Goal: Transaction & Acquisition: Purchase product/service

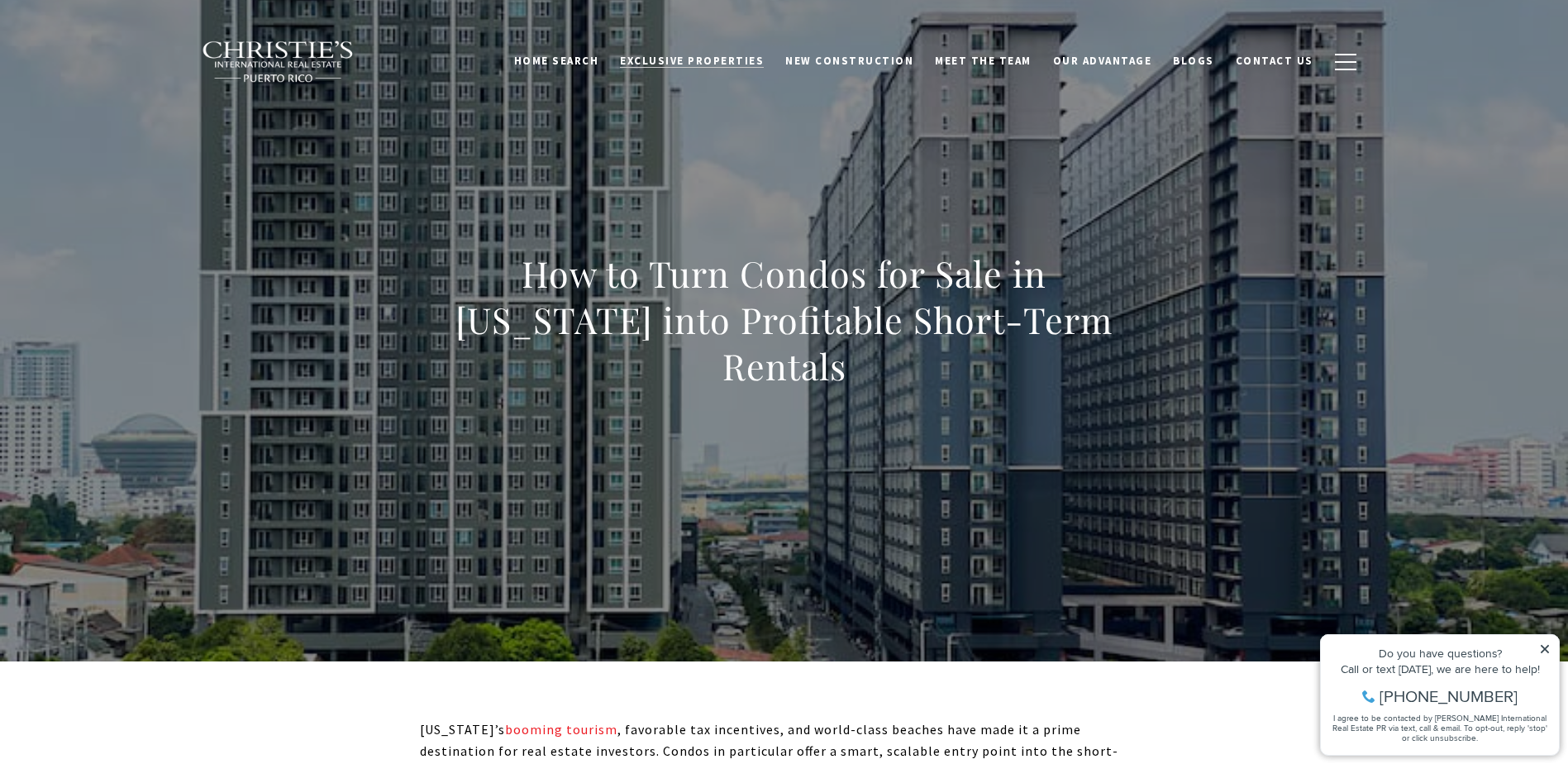
click at [738, 65] on span "Exclusive Properties" at bounding box center [691, 60] width 144 height 14
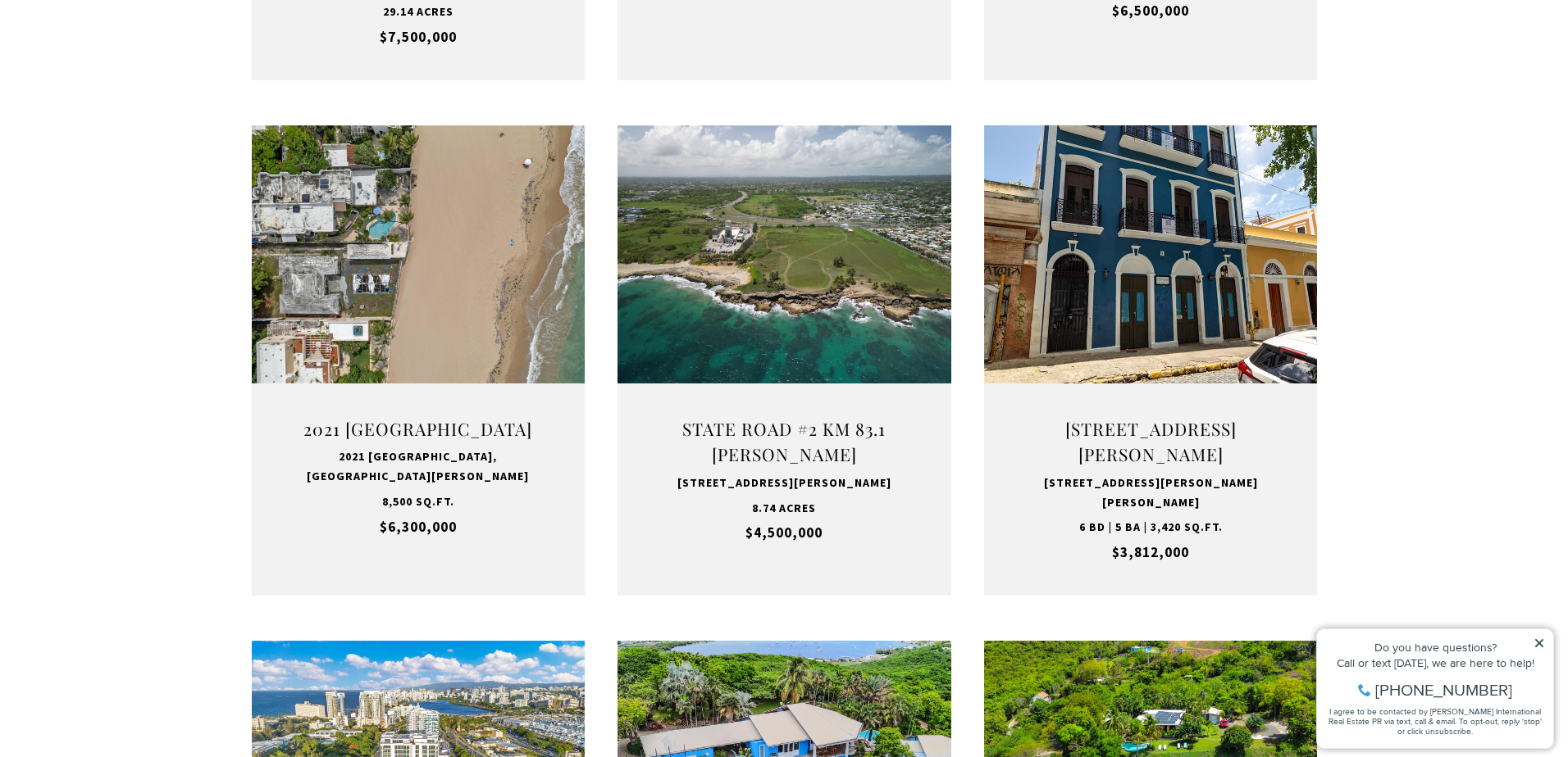
scroll to position [1065, 0]
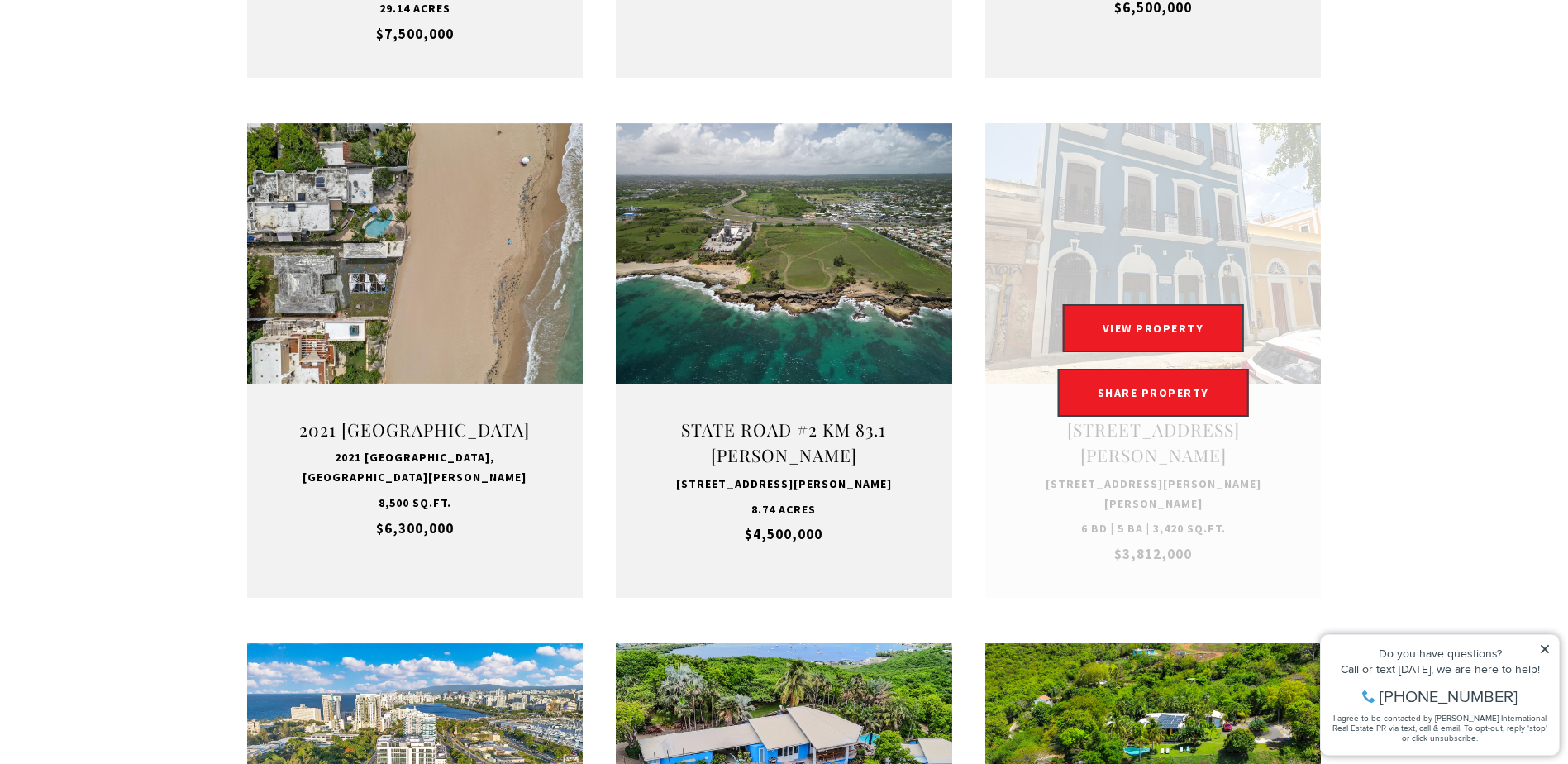
click at [1041, 253] on link "Open this option" at bounding box center [1153, 360] width 336 height 475
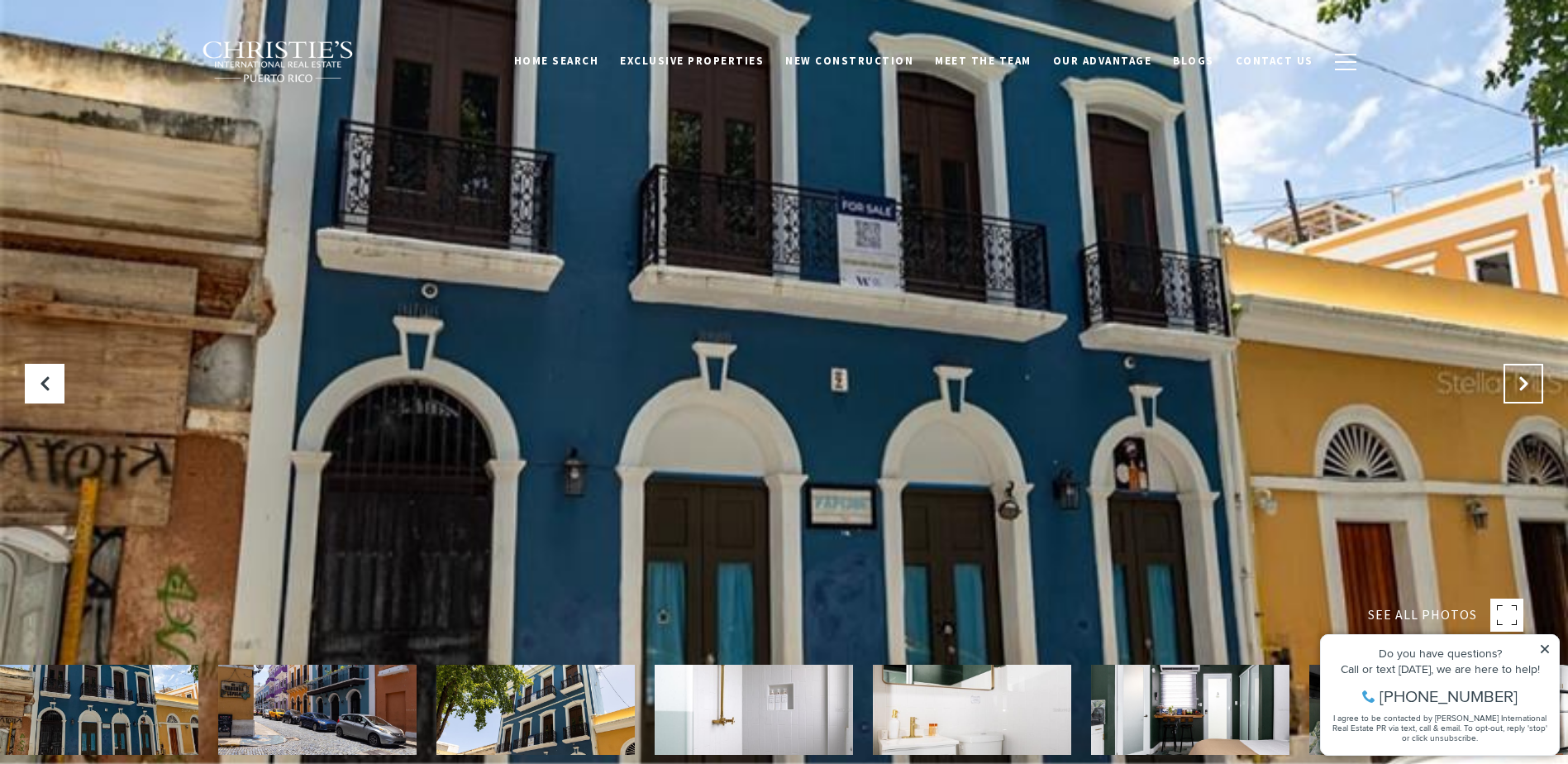
click at [1522, 379] on button "Next Slide" at bounding box center [1524, 383] width 40 height 40
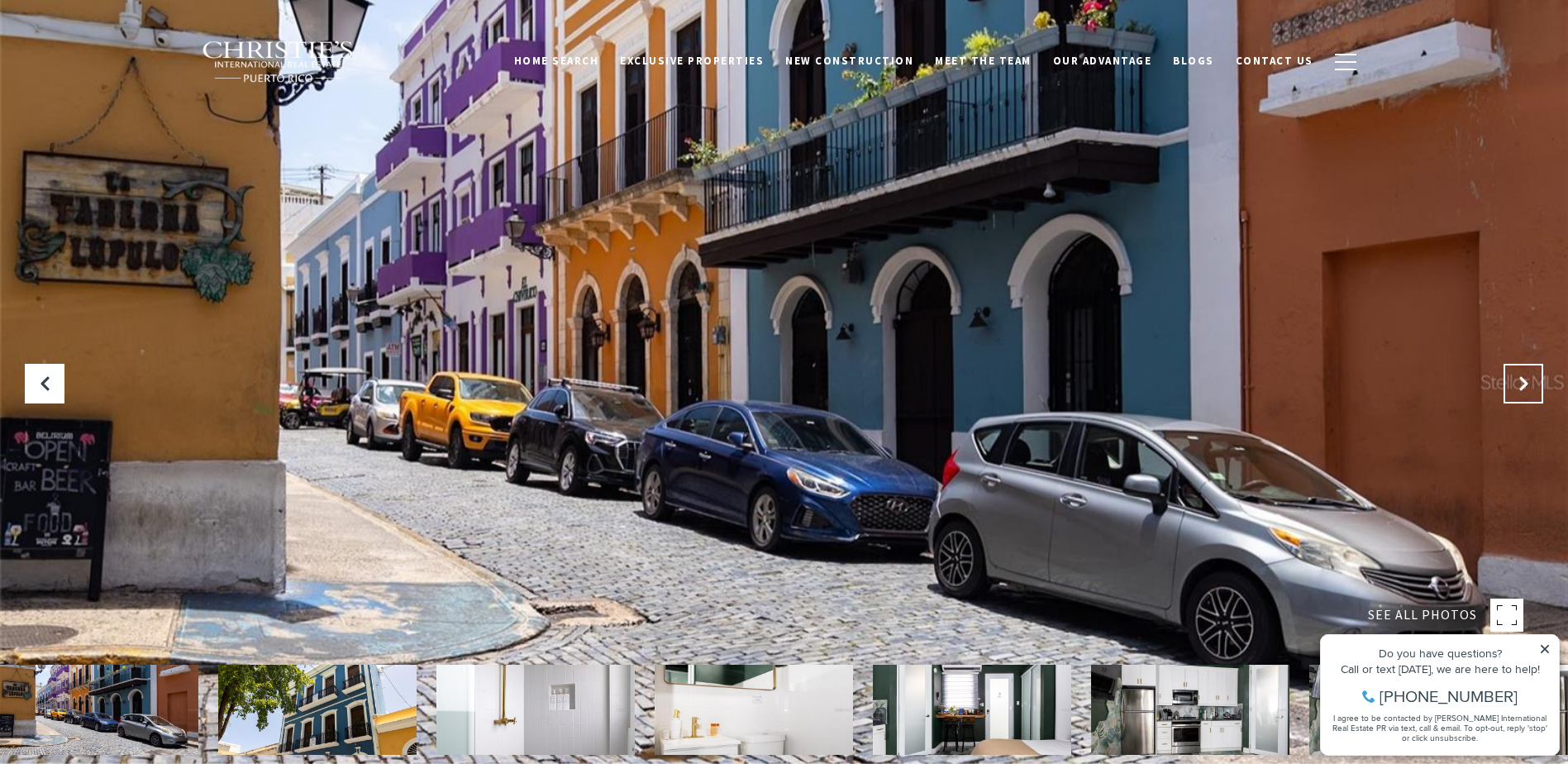
click at [1519, 375] on button "Next Slide" at bounding box center [1524, 383] width 40 height 40
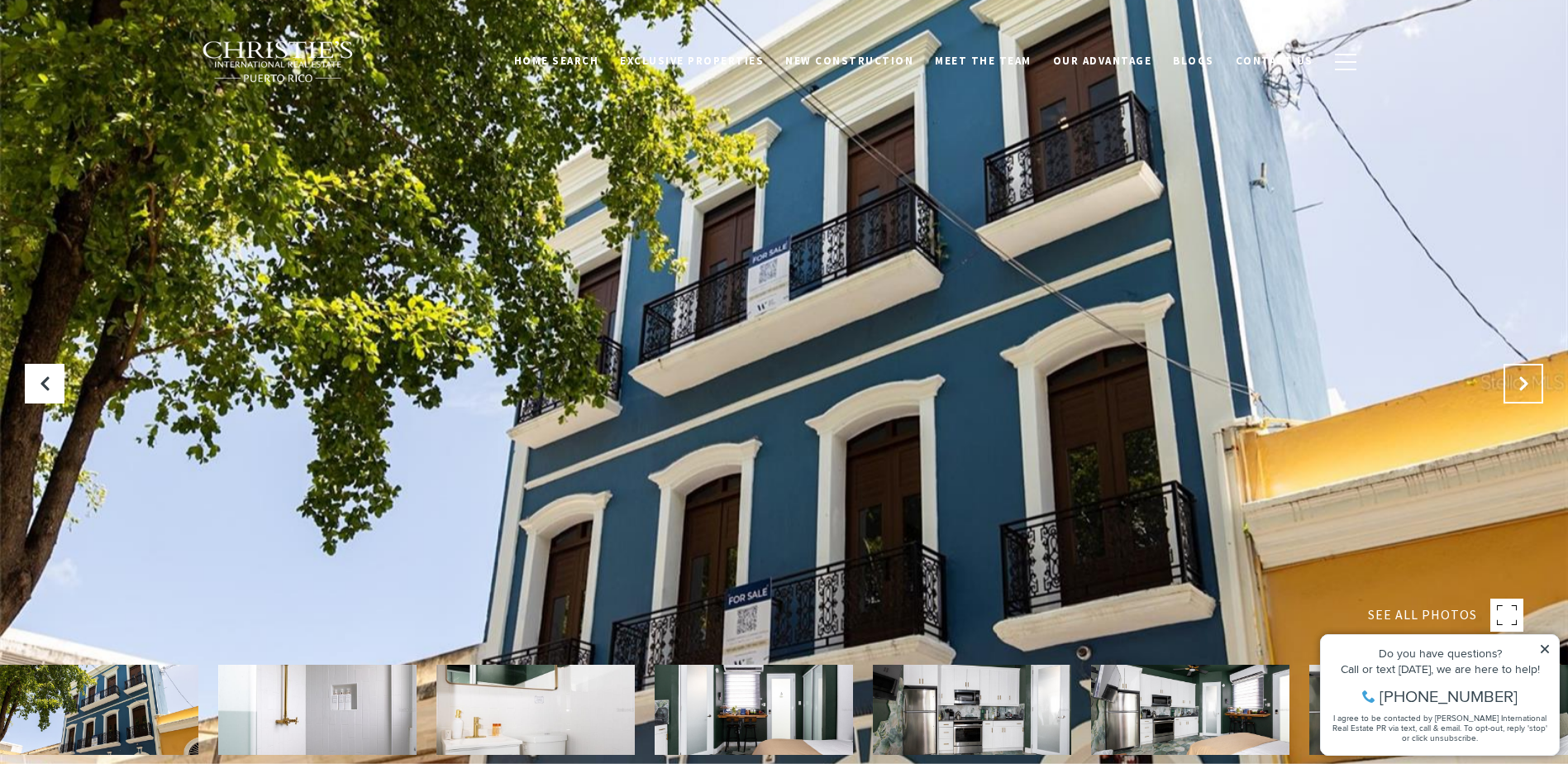
click at [1519, 375] on button "Next Slide" at bounding box center [1524, 383] width 40 height 40
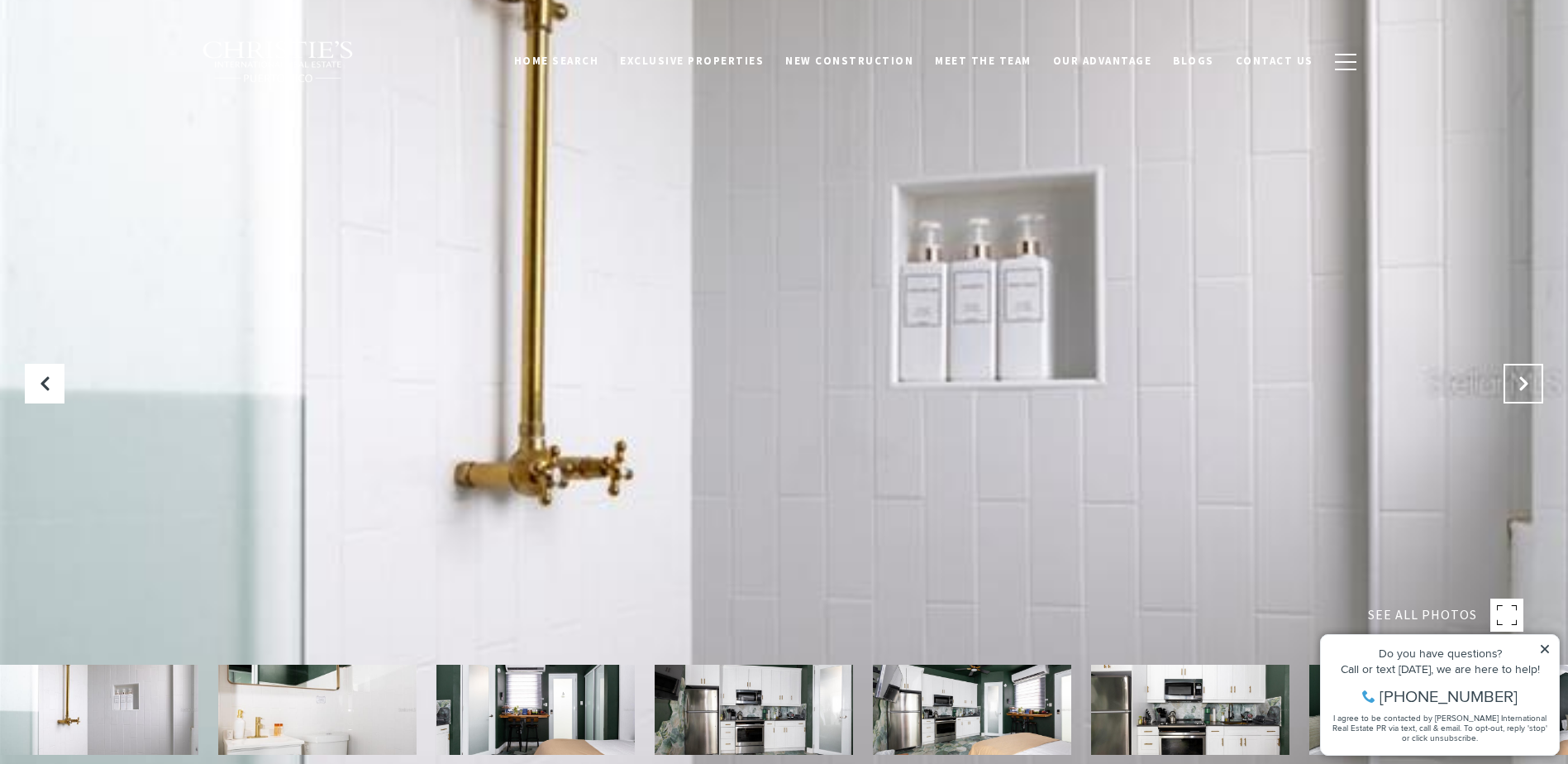
click at [1519, 375] on button "Next Slide" at bounding box center [1524, 383] width 40 height 40
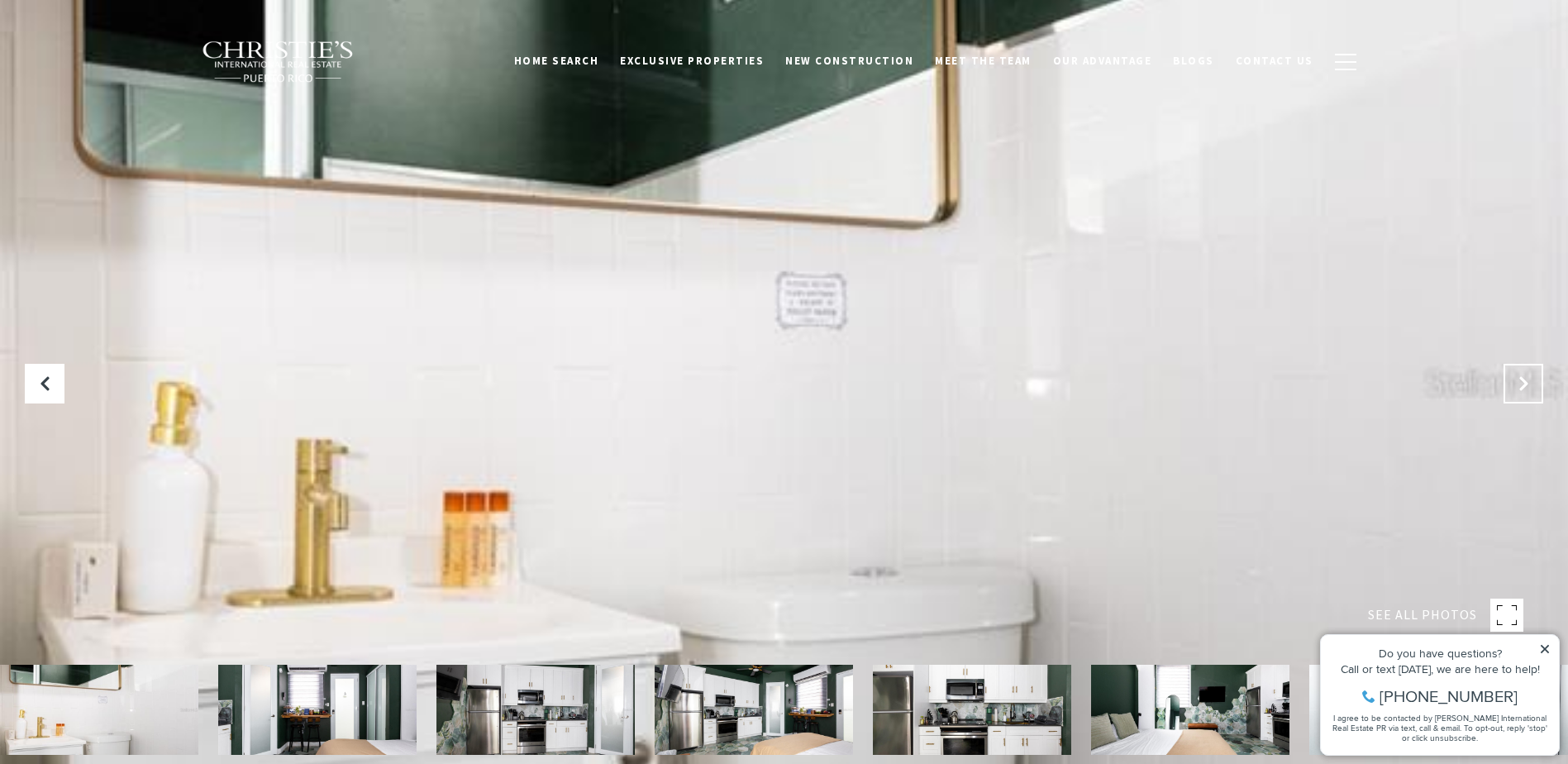
click at [1519, 375] on button "Next Slide" at bounding box center [1524, 383] width 40 height 40
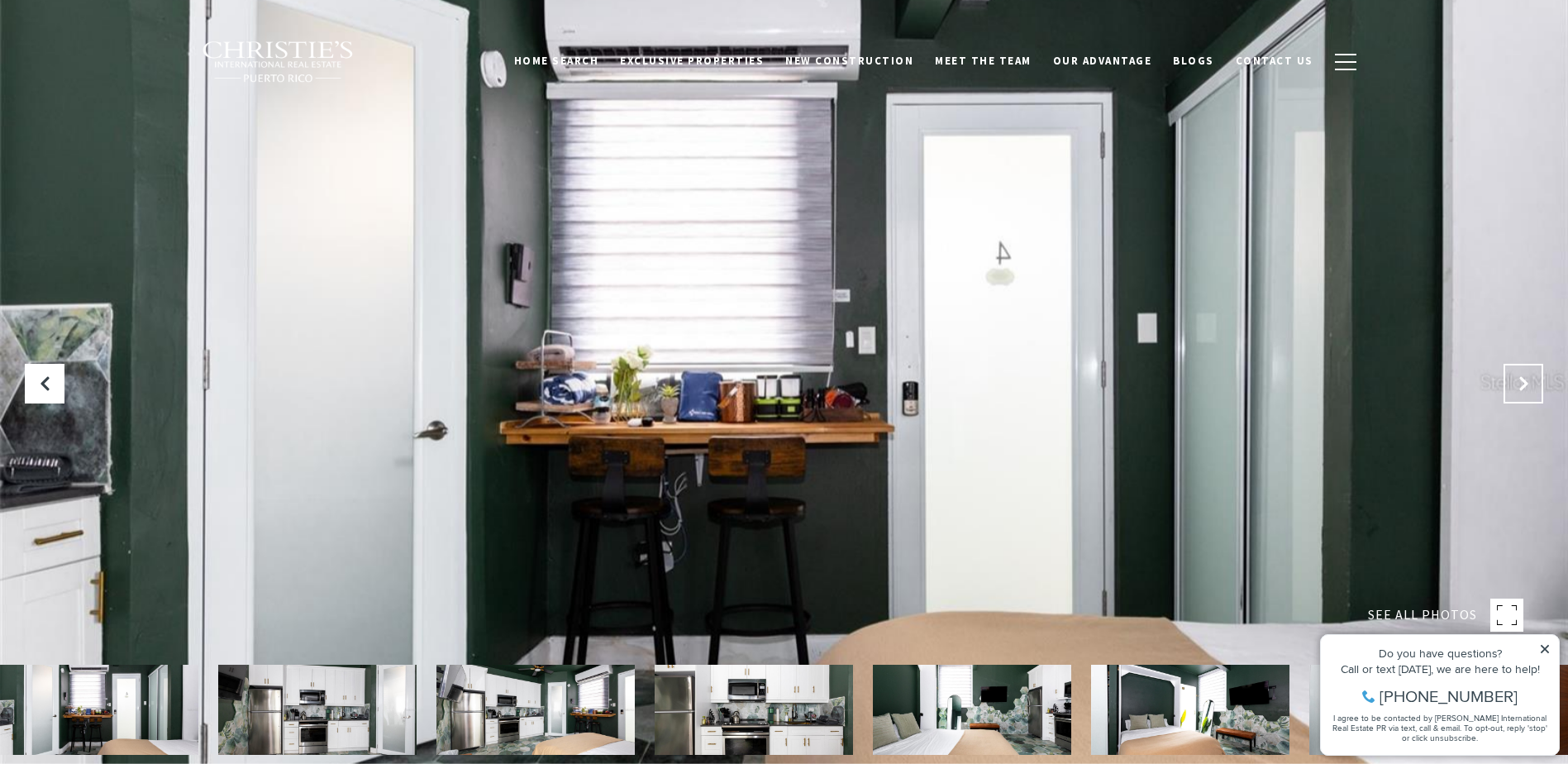
click at [1519, 375] on button "Next Slide" at bounding box center [1524, 383] width 40 height 40
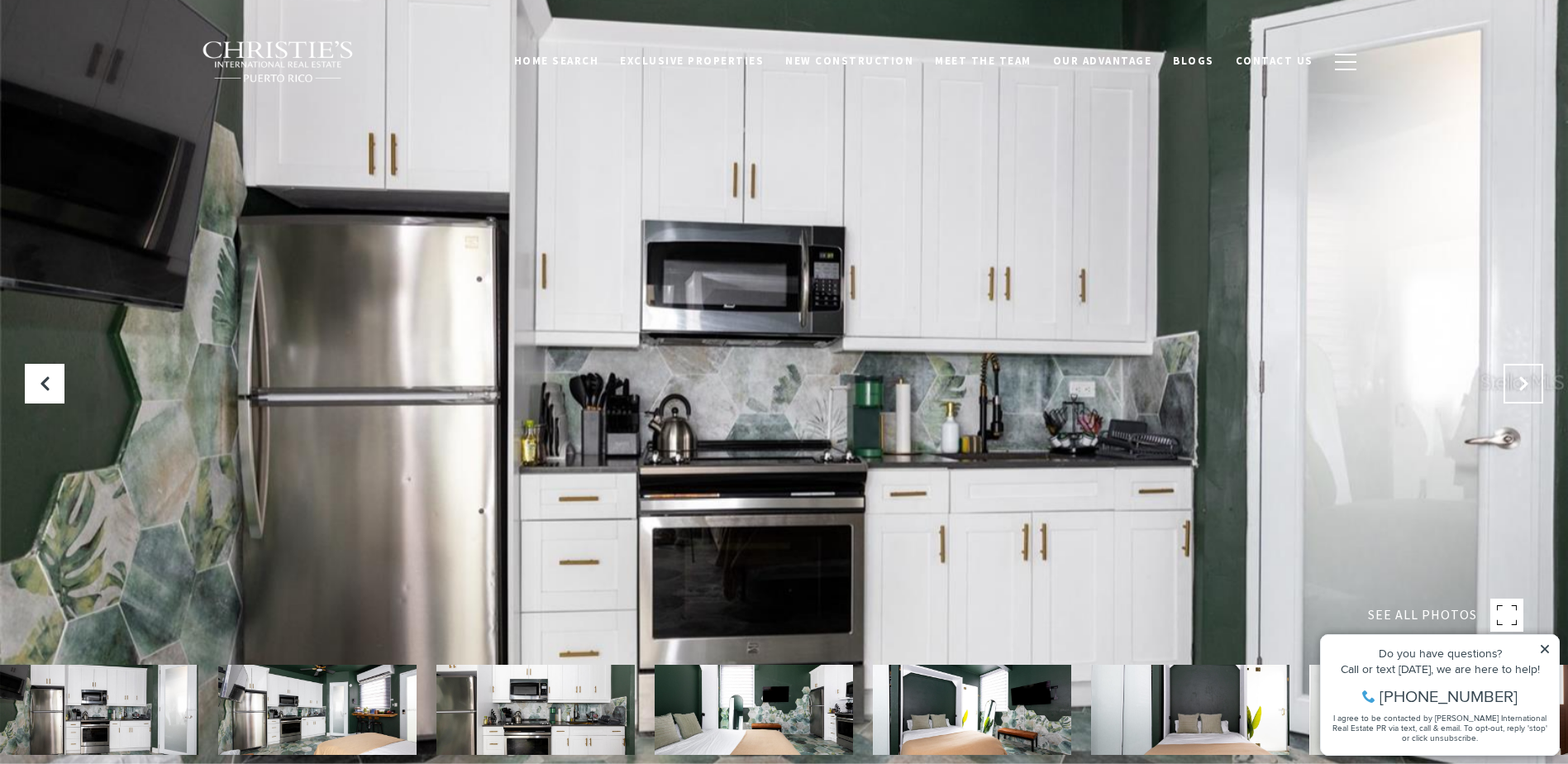
click at [1519, 375] on button "Next Slide" at bounding box center [1524, 383] width 40 height 40
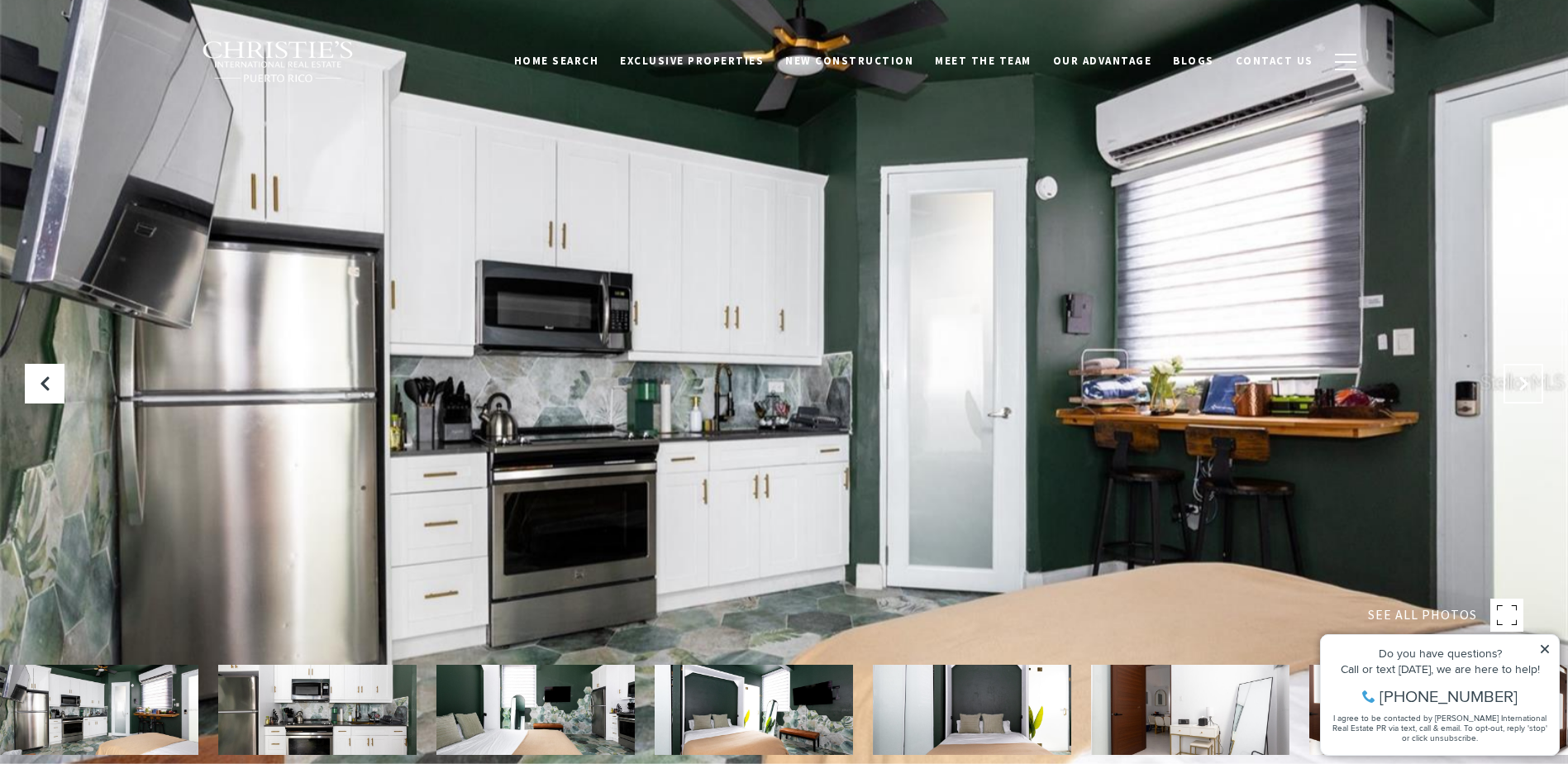
click at [1519, 375] on button "Next Slide" at bounding box center [1524, 383] width 40 height 40
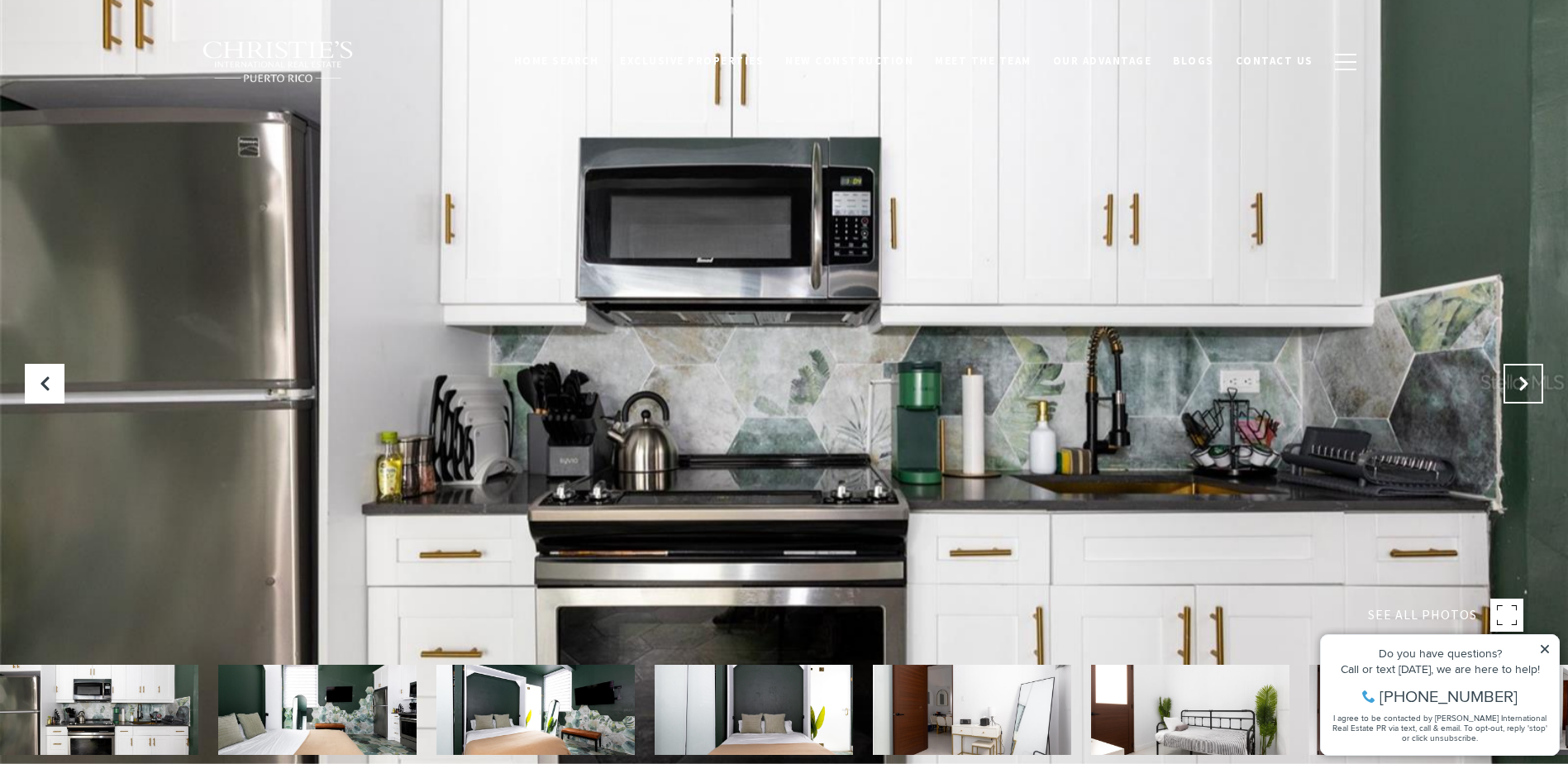
click at [1519, 375] on button "Next Slide" at bounding box center [1524, 383] width 40 height 40
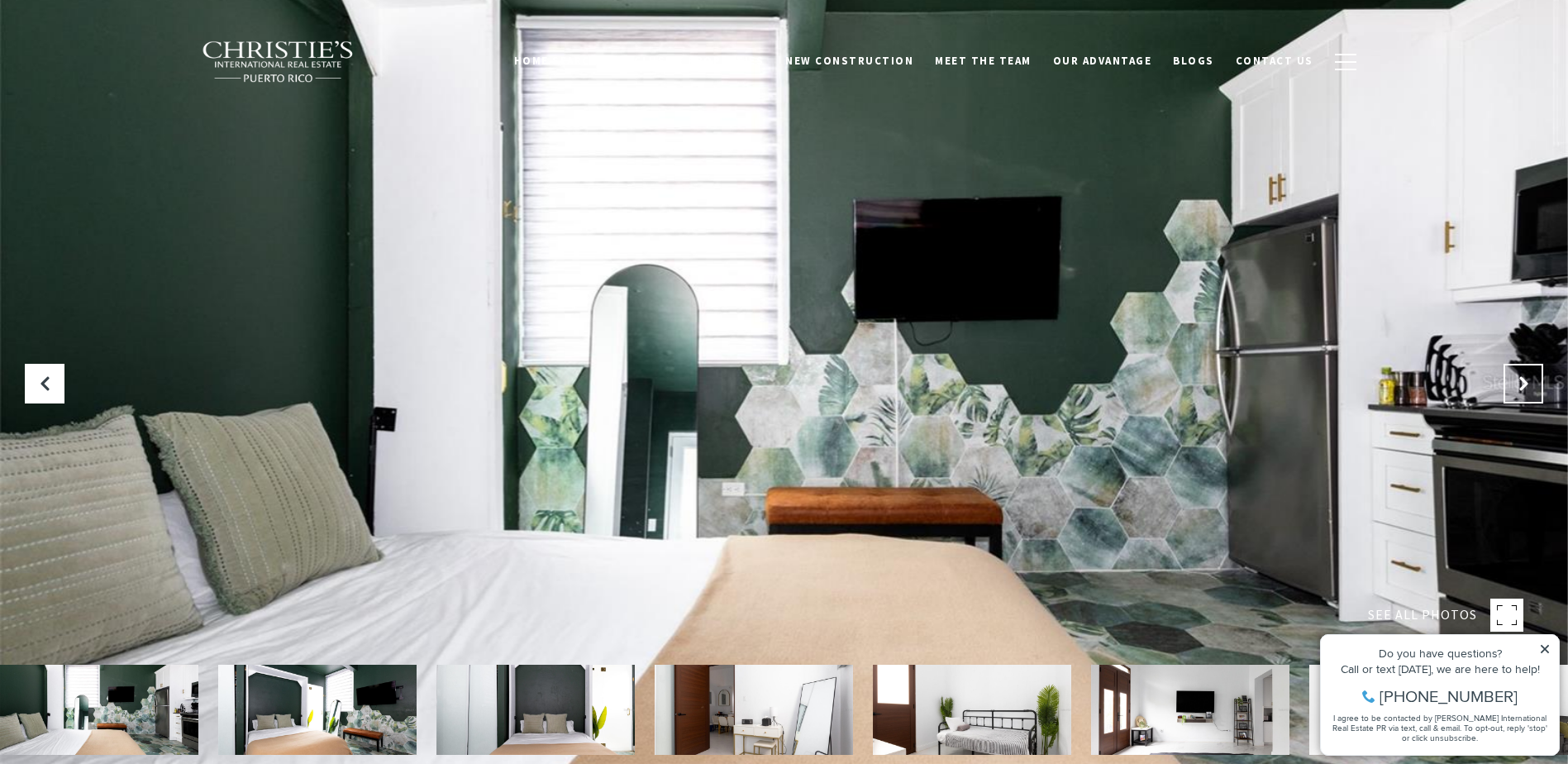
click at [1519, 375] on button "Next Slide" at bounding box center [1524, 383] width 40 height 40
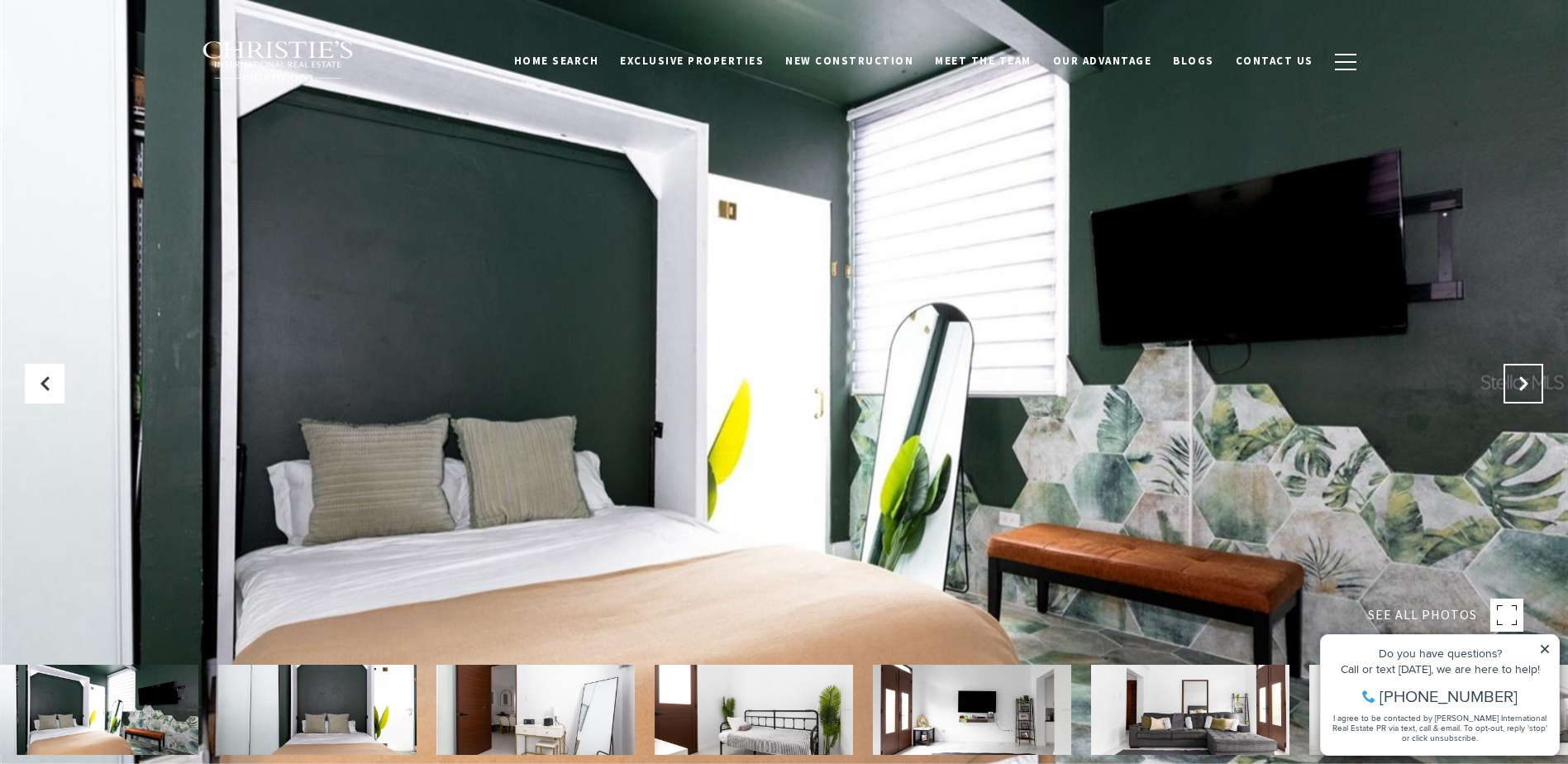
click at [1519, 375] on button "Next Slide" at bounding box center [1524, 383] width 40 height 40
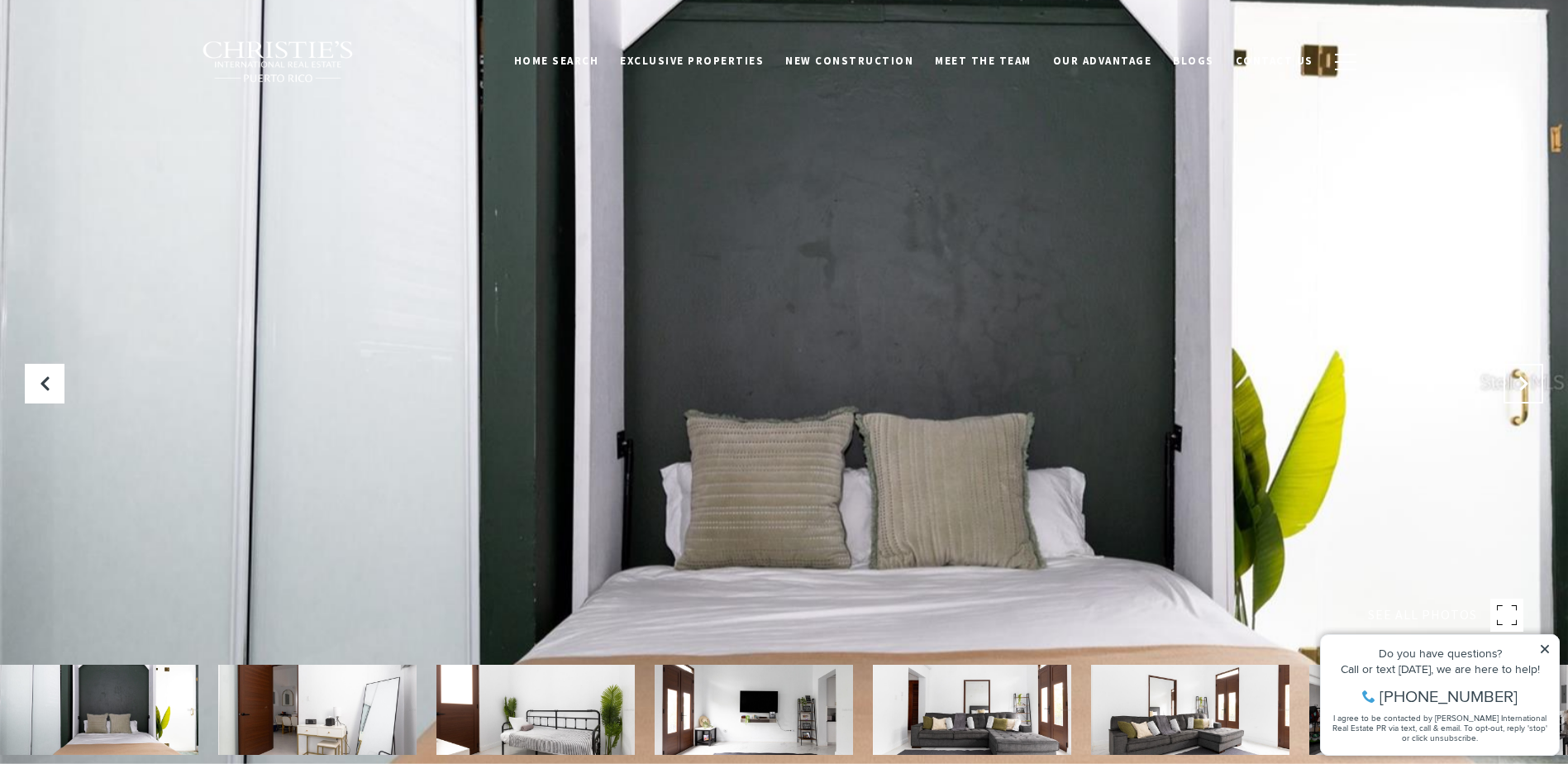
click at [1519, 375] on button "Next Slide" at bounding box center [1524, 383] width 40 height 40
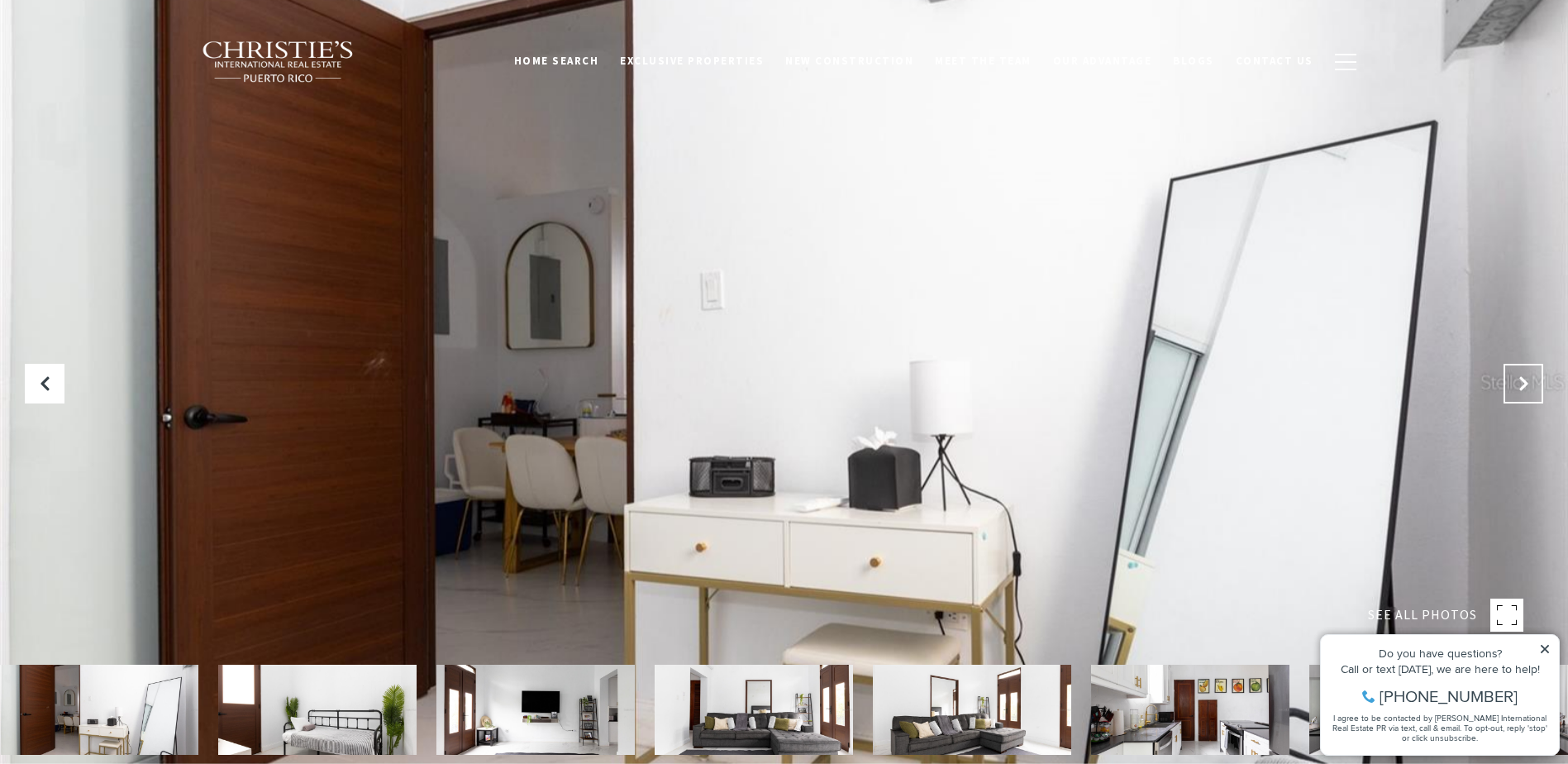
click at [1519, 375] on button "Next Slide" at bounding box center [1524, 383] width 40 height 40
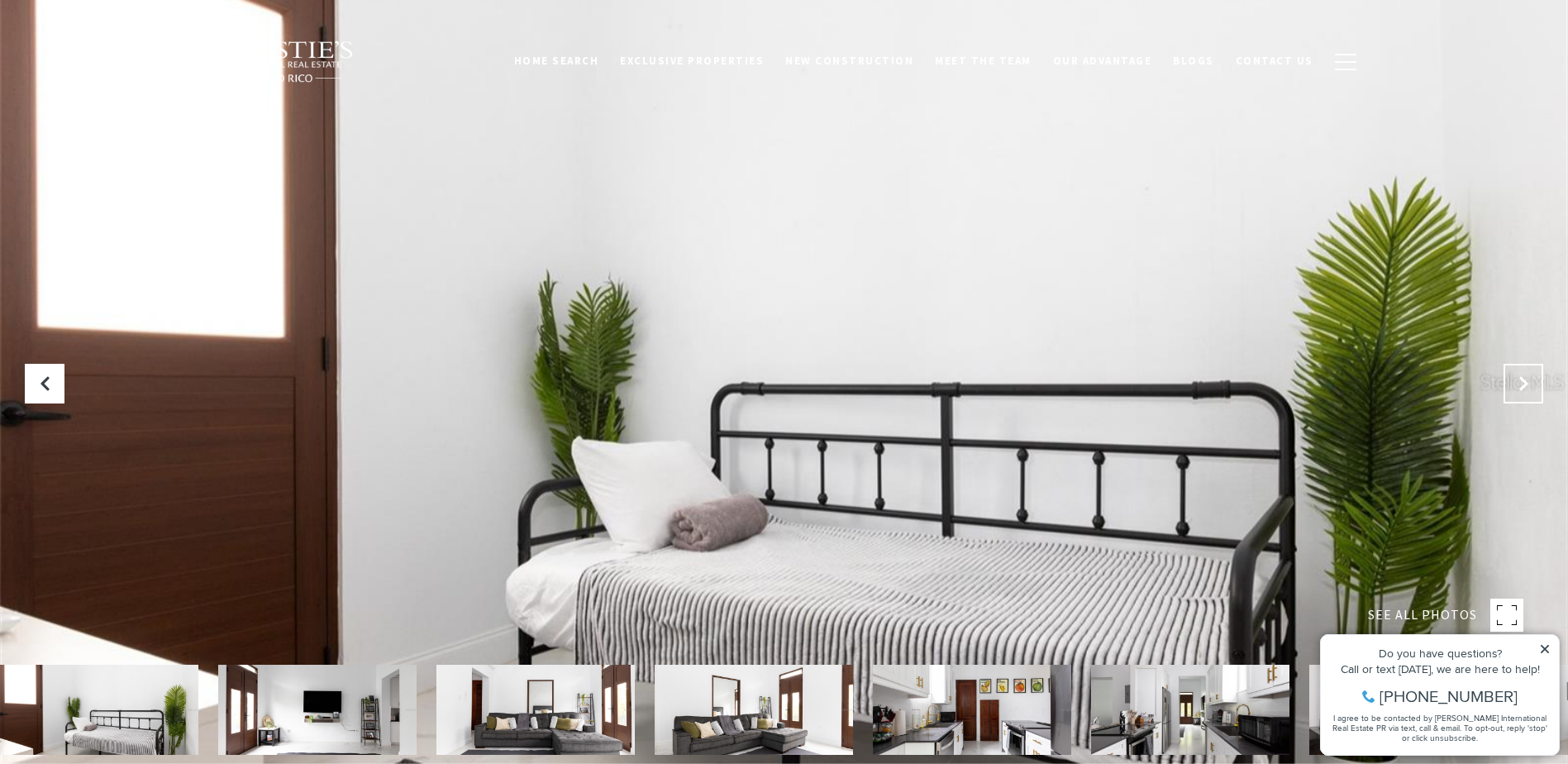
click at [1519, 375] on button "Next Slide" at bounding box center [1524, 383] width 40 height 40
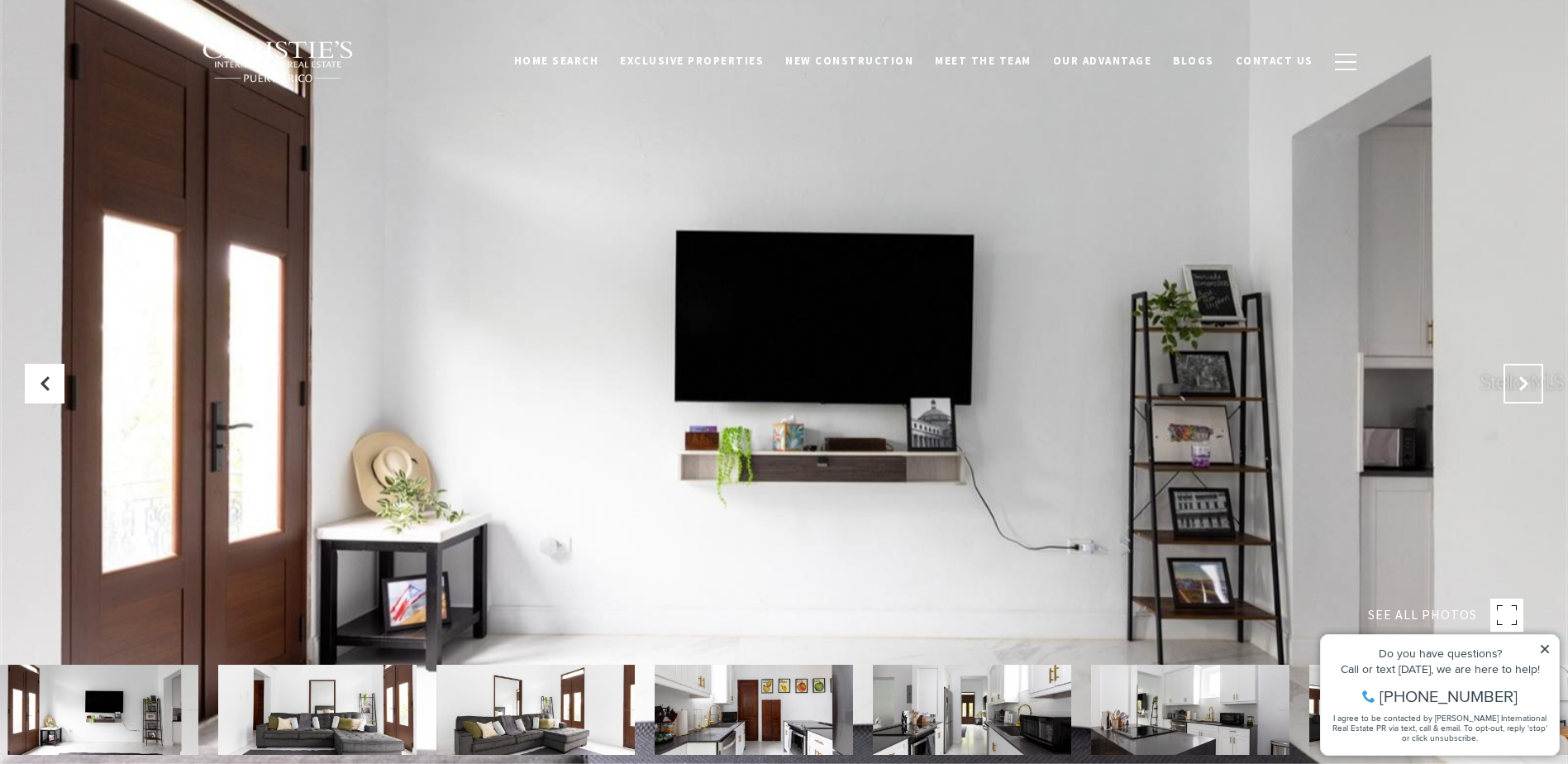
click at [1519, 375] on button "Next Slide" at bounding box center [1524, 383] width 40 height 40
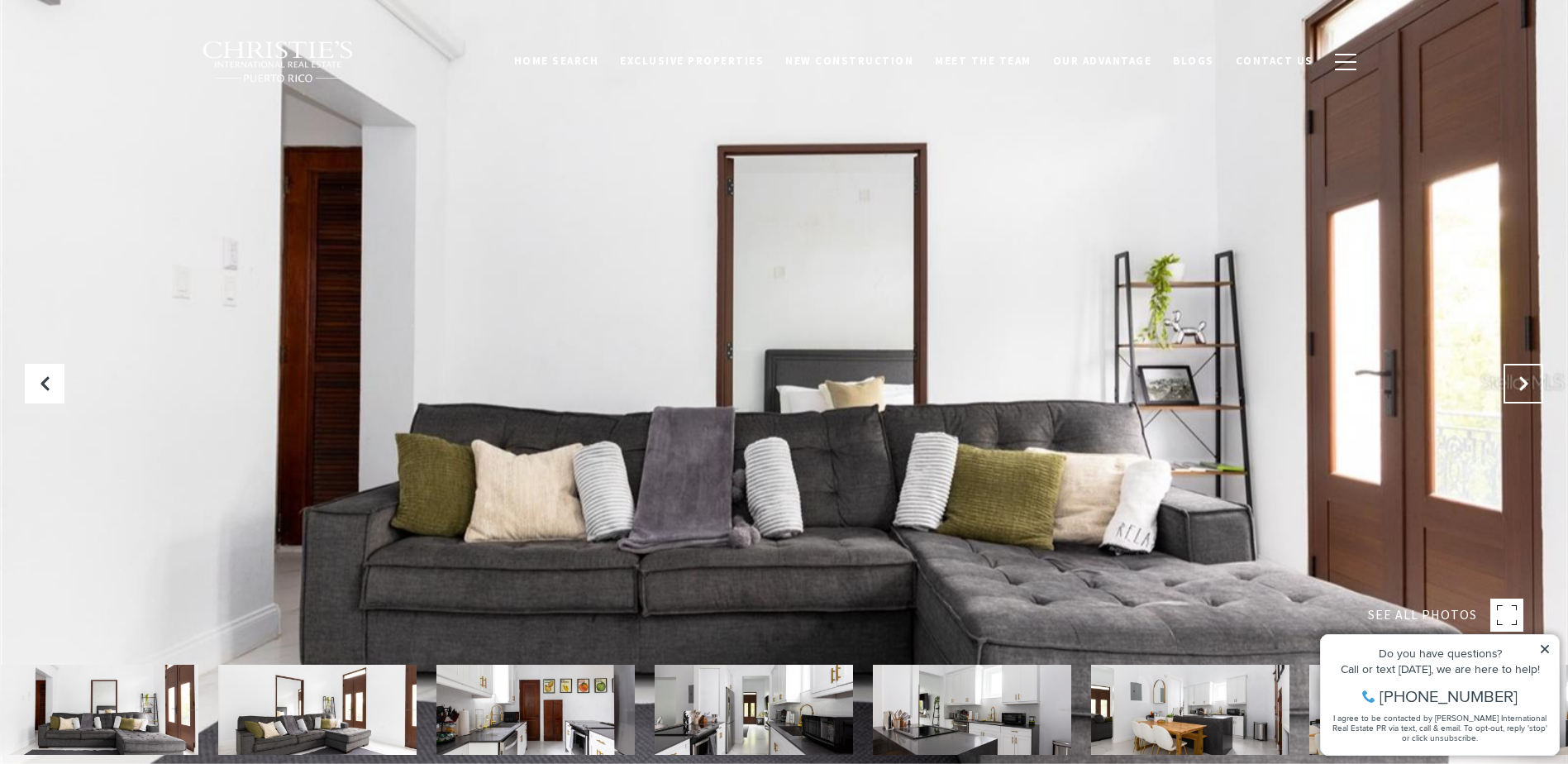
click at [1519, 375] on button "Next Slide" at bounding box center [1524, 383] width 40 height 40
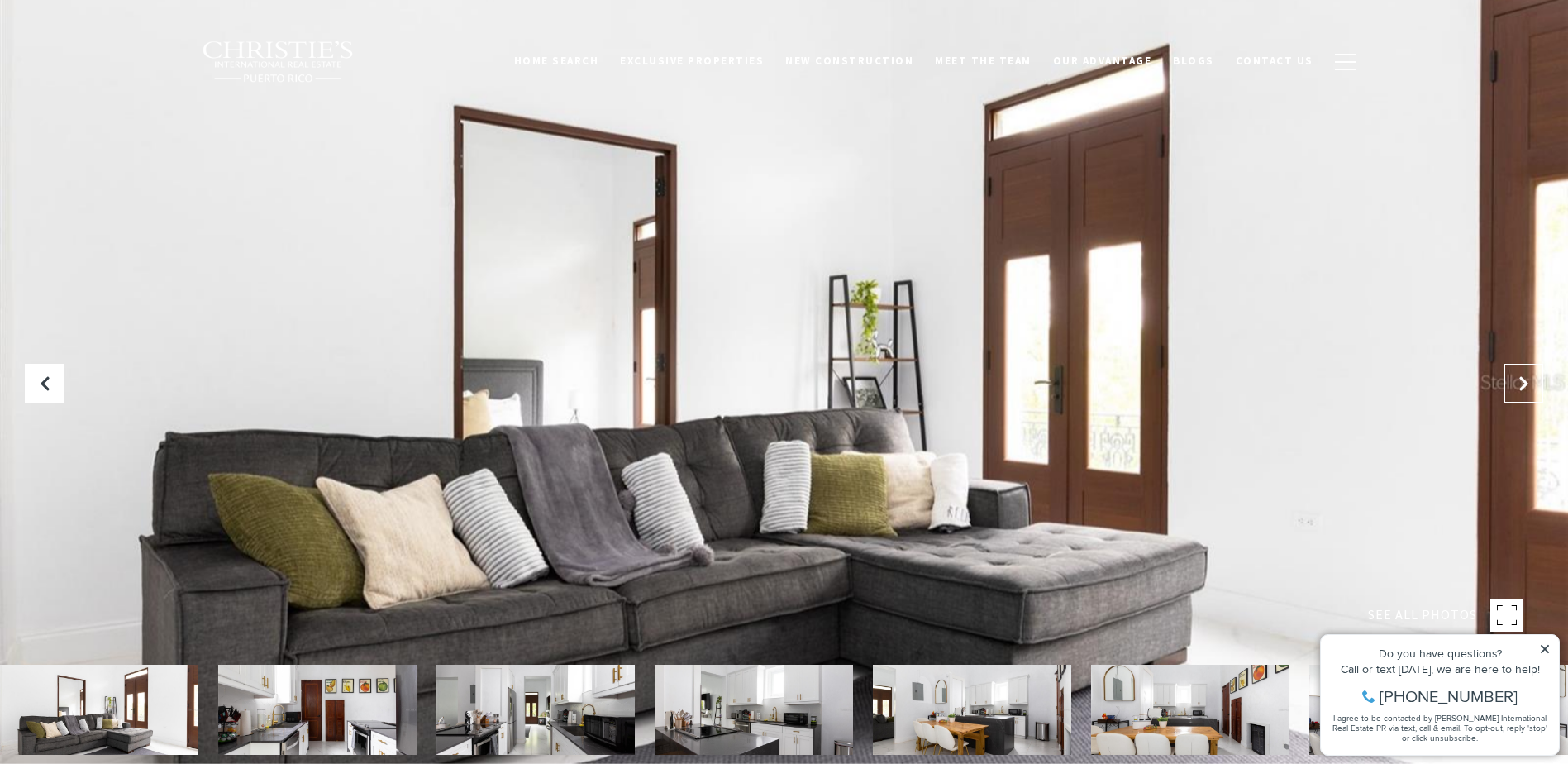
click at [1519, 375] on button "Next Slide" at bounding box center [1524, 383] width 40 height 40
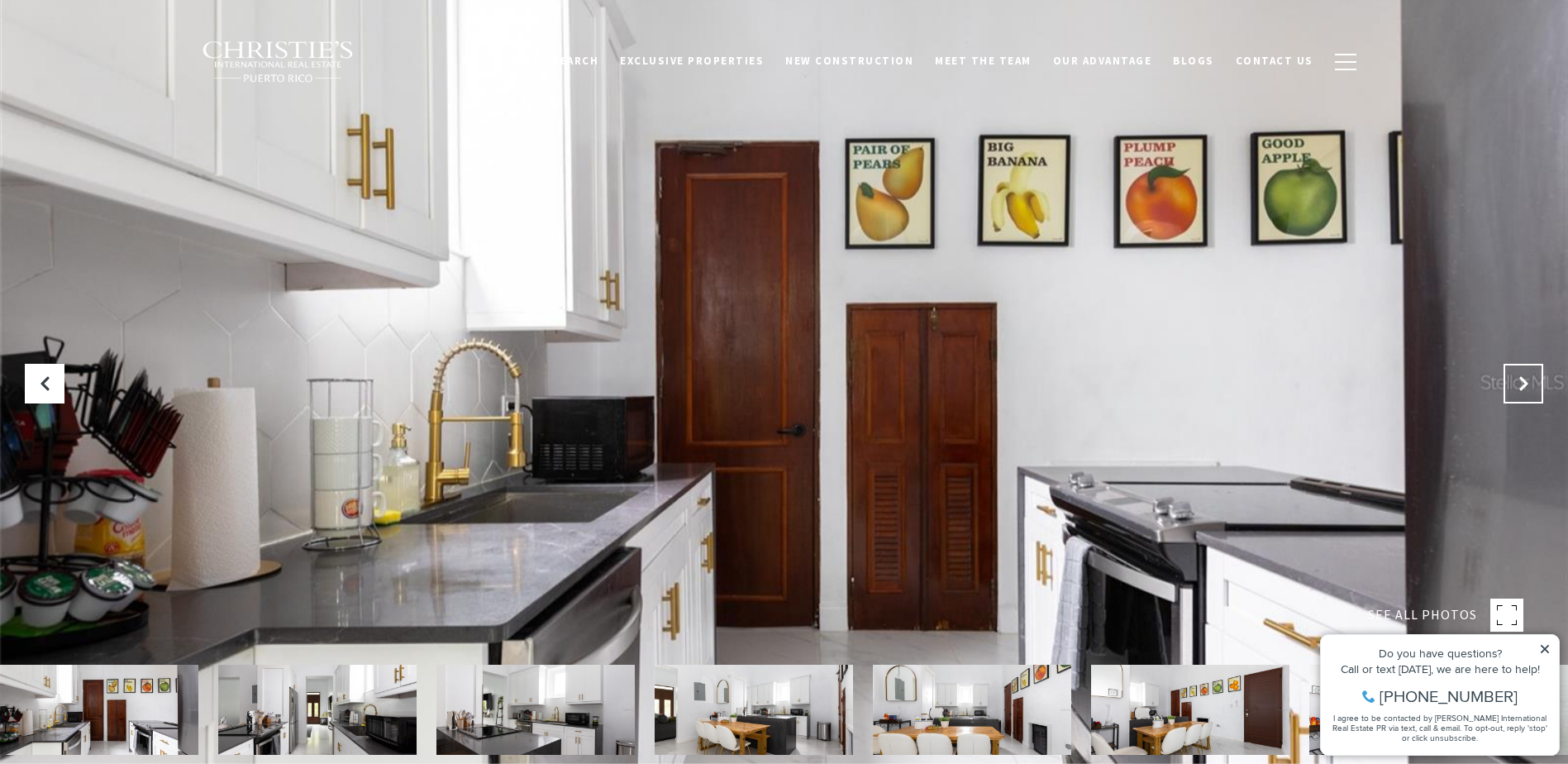
click at [1519, 375] on button "Next Slide" at bounding box center [1524, 383] width 40 height 40
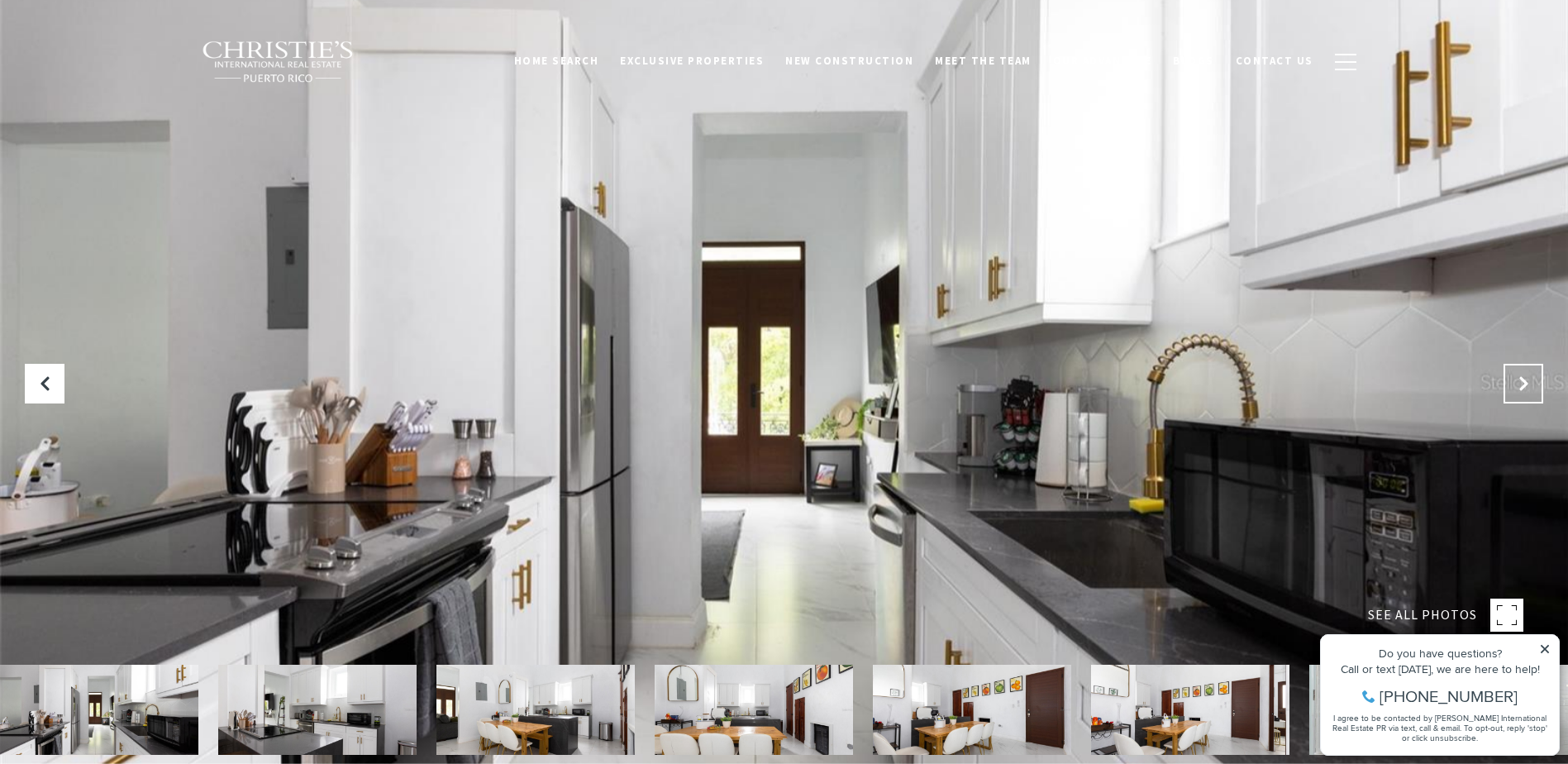
click at [1519, 375] on button "Next Slide" at bounding box center [1524, 383] width 40 height 40
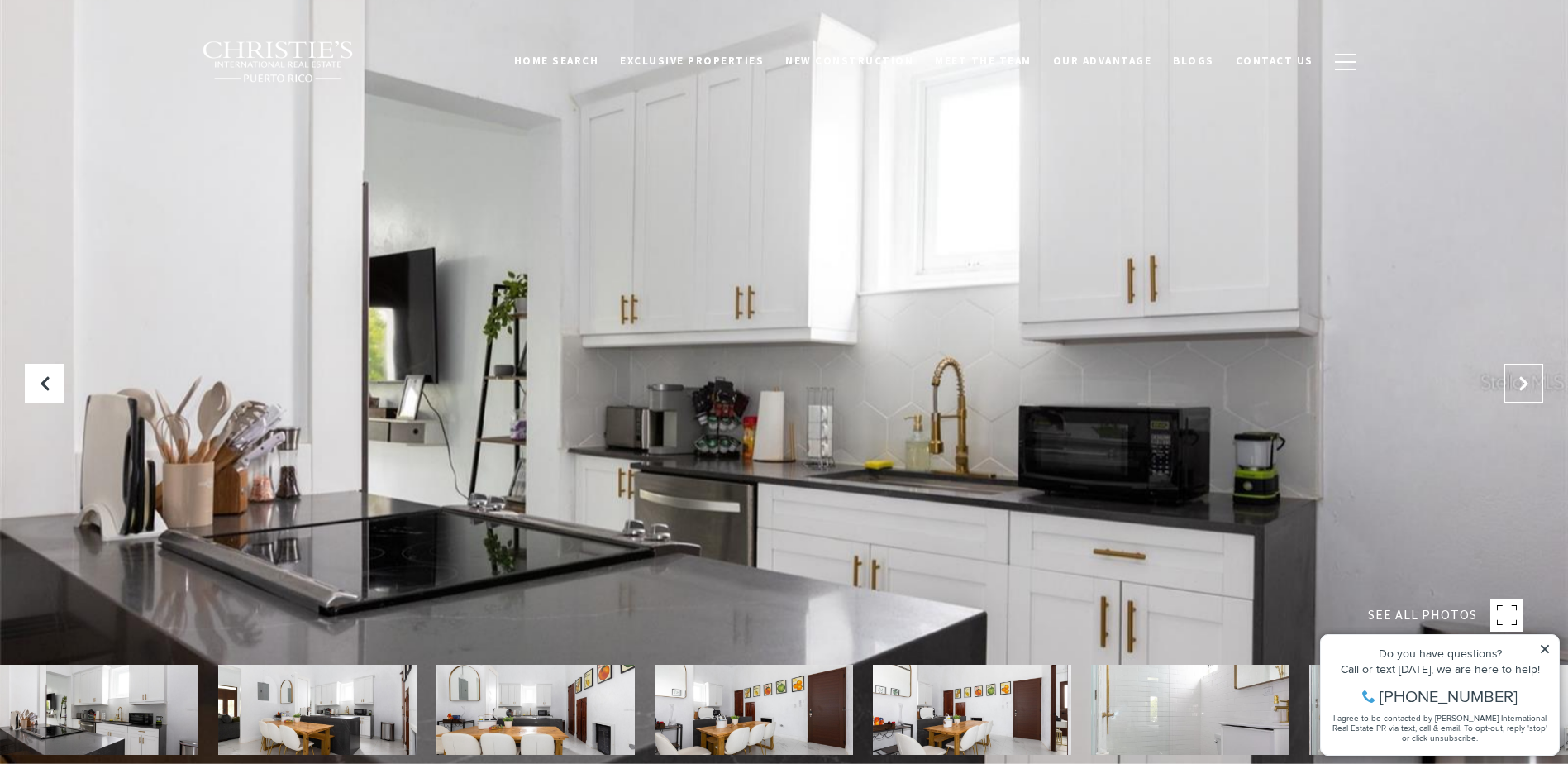
click at [1519, 375] on button "Next Slide" at bounding box center [1524, 383] width 40 height 40
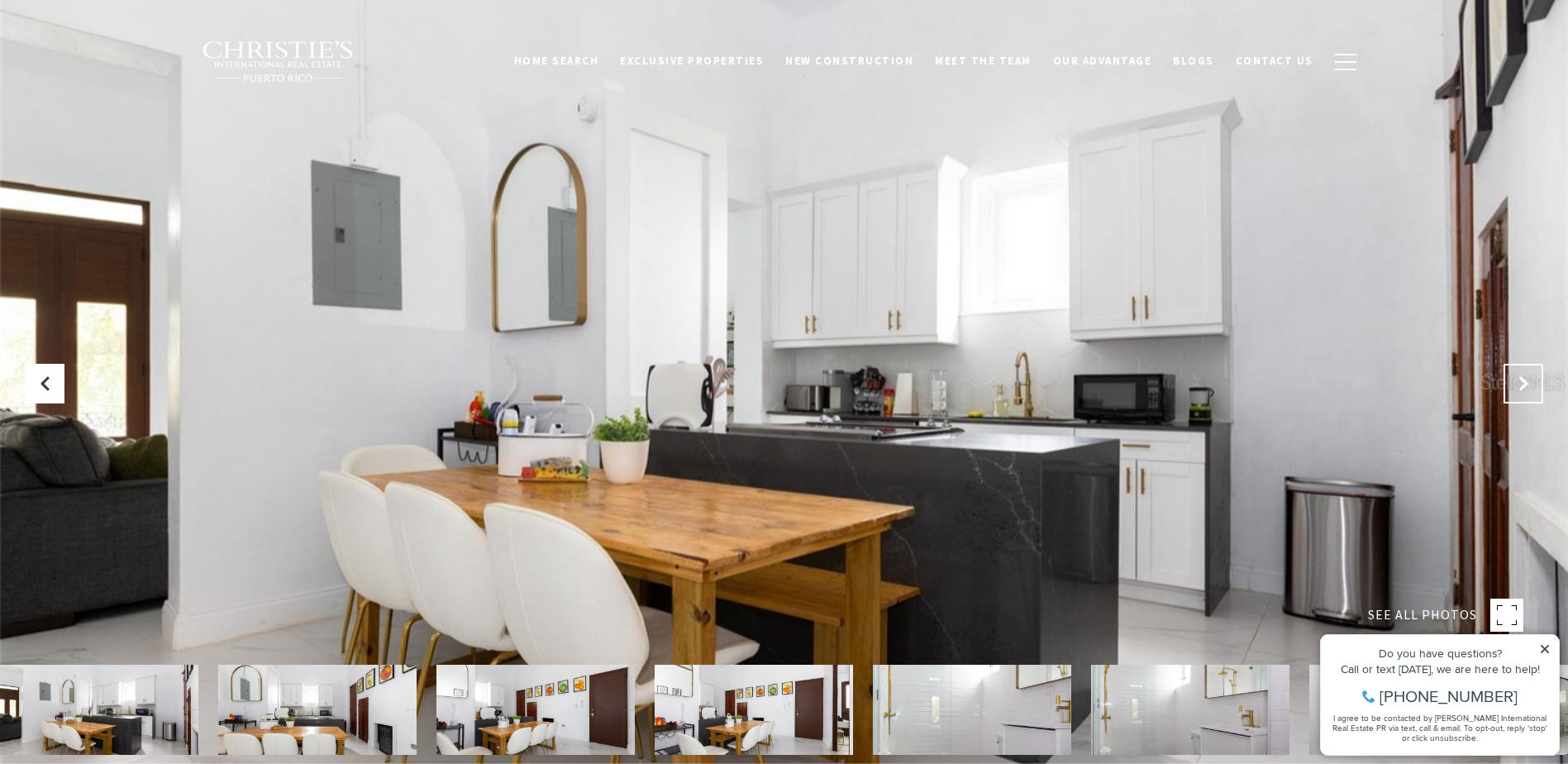
click at [1519, 375] on button "Next Slide" at bounding box center [1524, 383] width 40 height 40
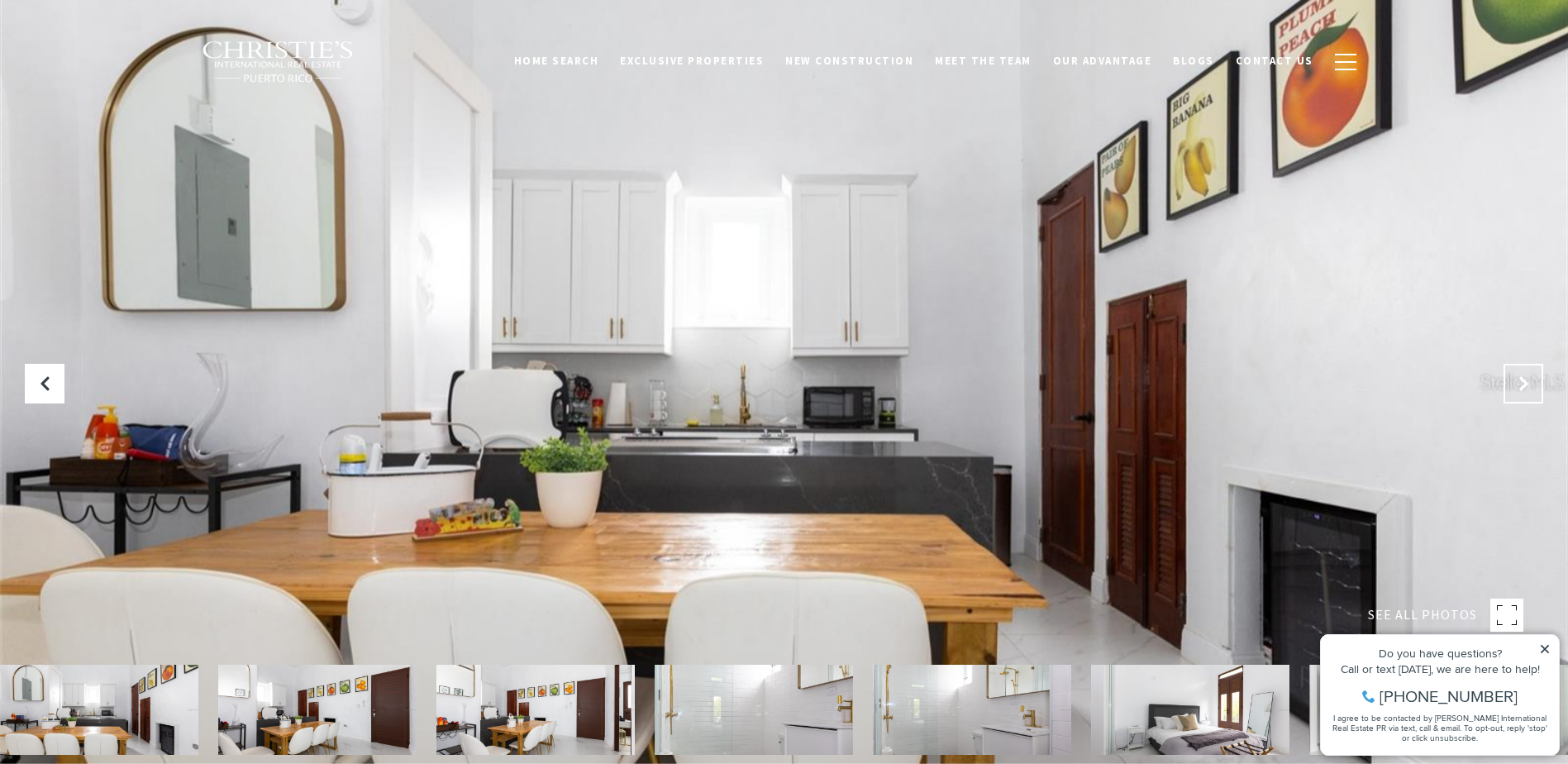
click at [1519, 375] on button "Next Slide" at bounding box center [1524, 383] width 40 height 40
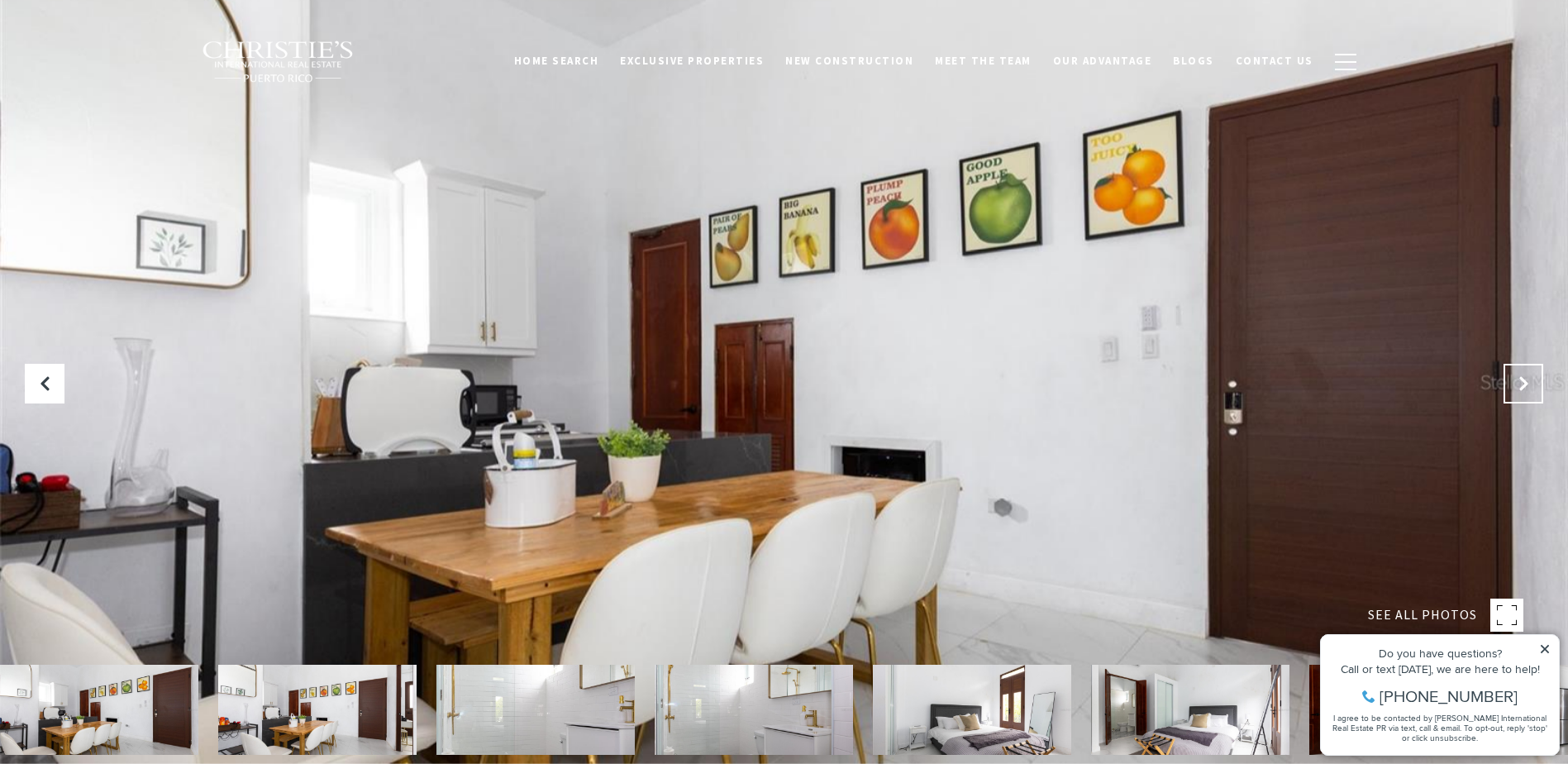
click at [1519, 375] on button "Next Slide" at bounding box center [1524, 383] width 40 height 40
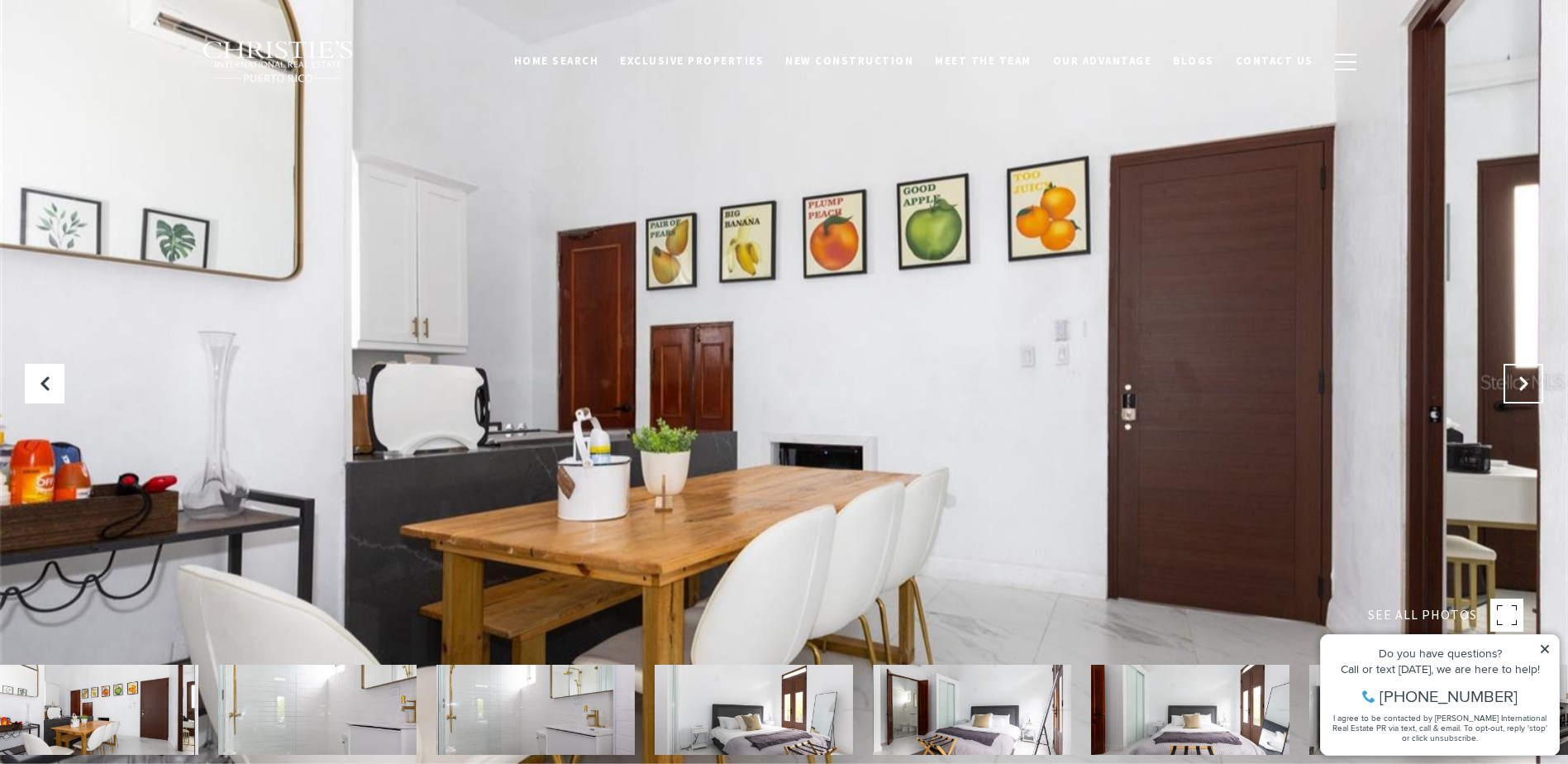
click at [1519, 375] on button "Next Slide" at bounding box center [1524, 383] width 40 height 40
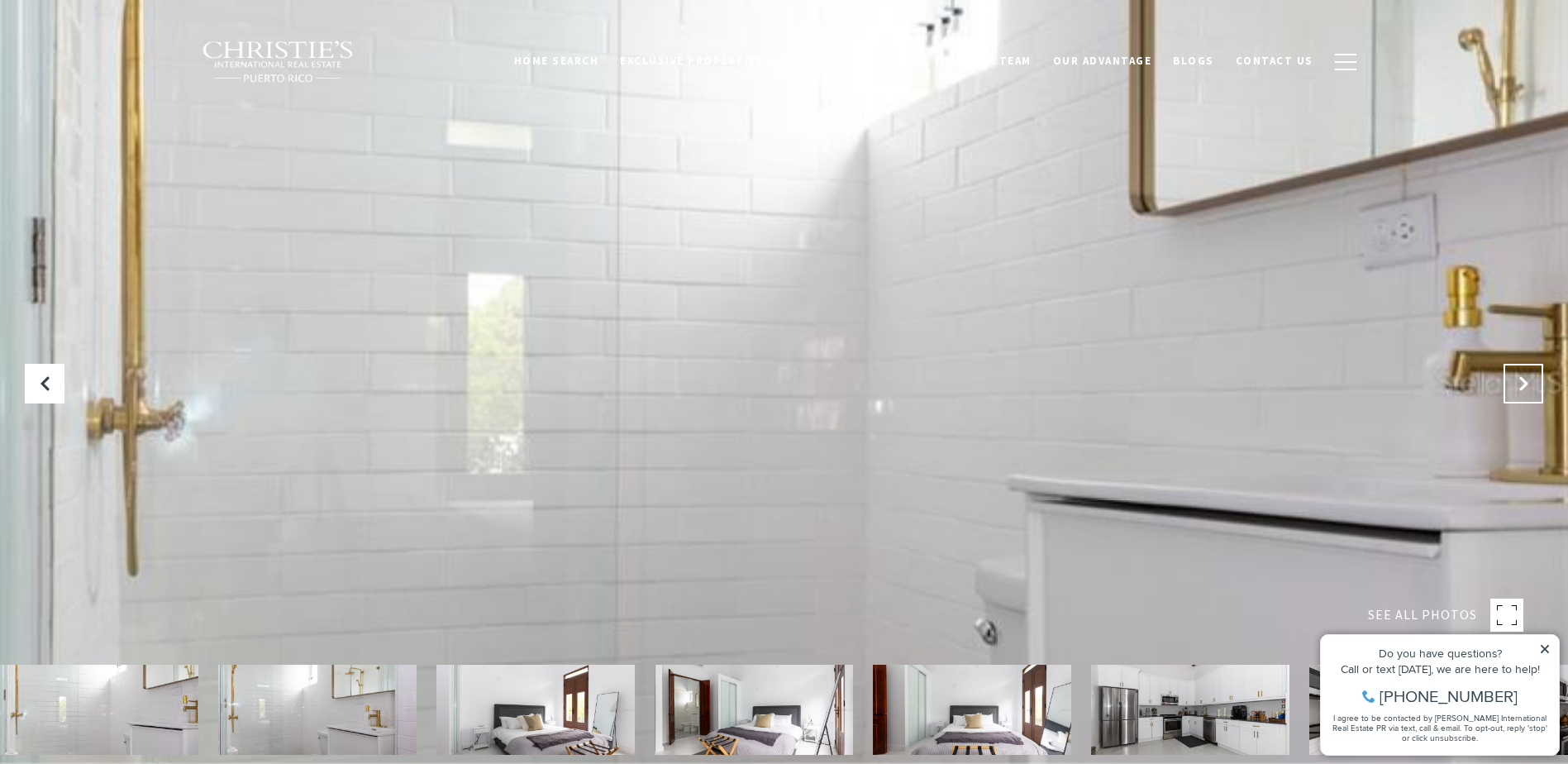
click at [1519, 375] on button "Next Slide" at bounding box center [1524, 383] width 40 height 40
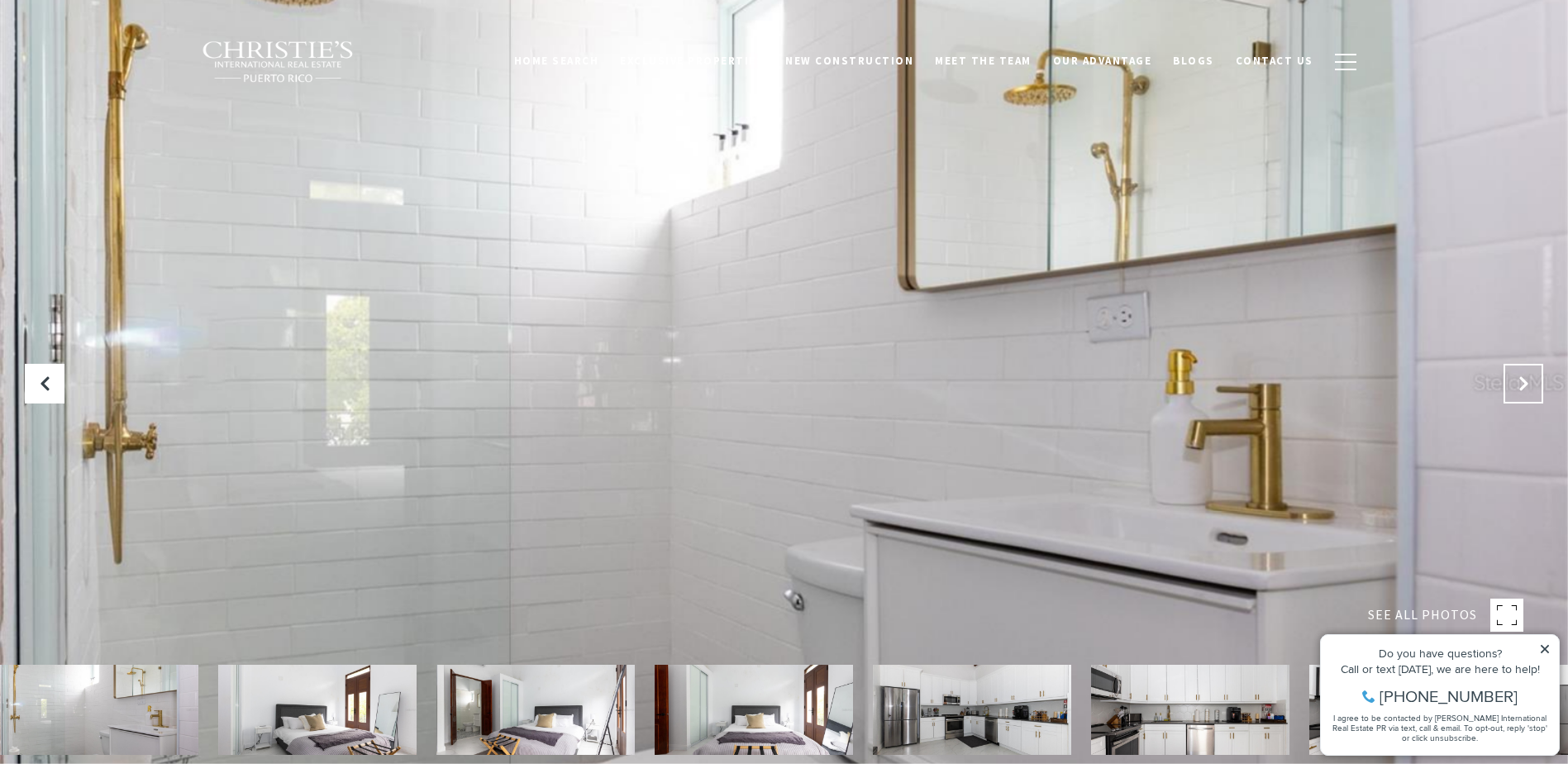
click at [1519, 375] on button "Next Slide" at bounding box center [1524, 383] width 40 height 40
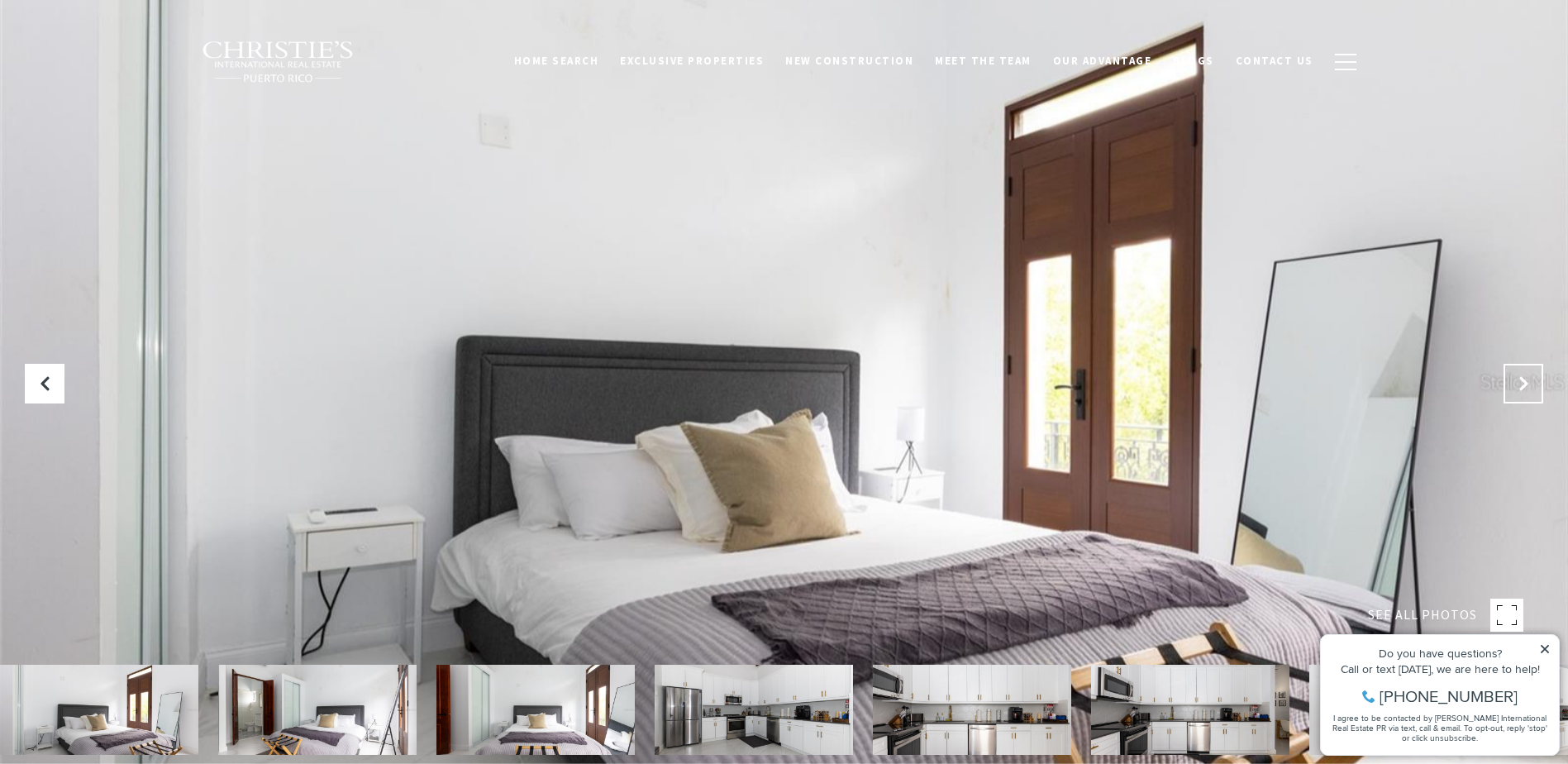
click at [1519, 375] on button "Next Slide" at bounding box center [1524, 383] width 40 height 40
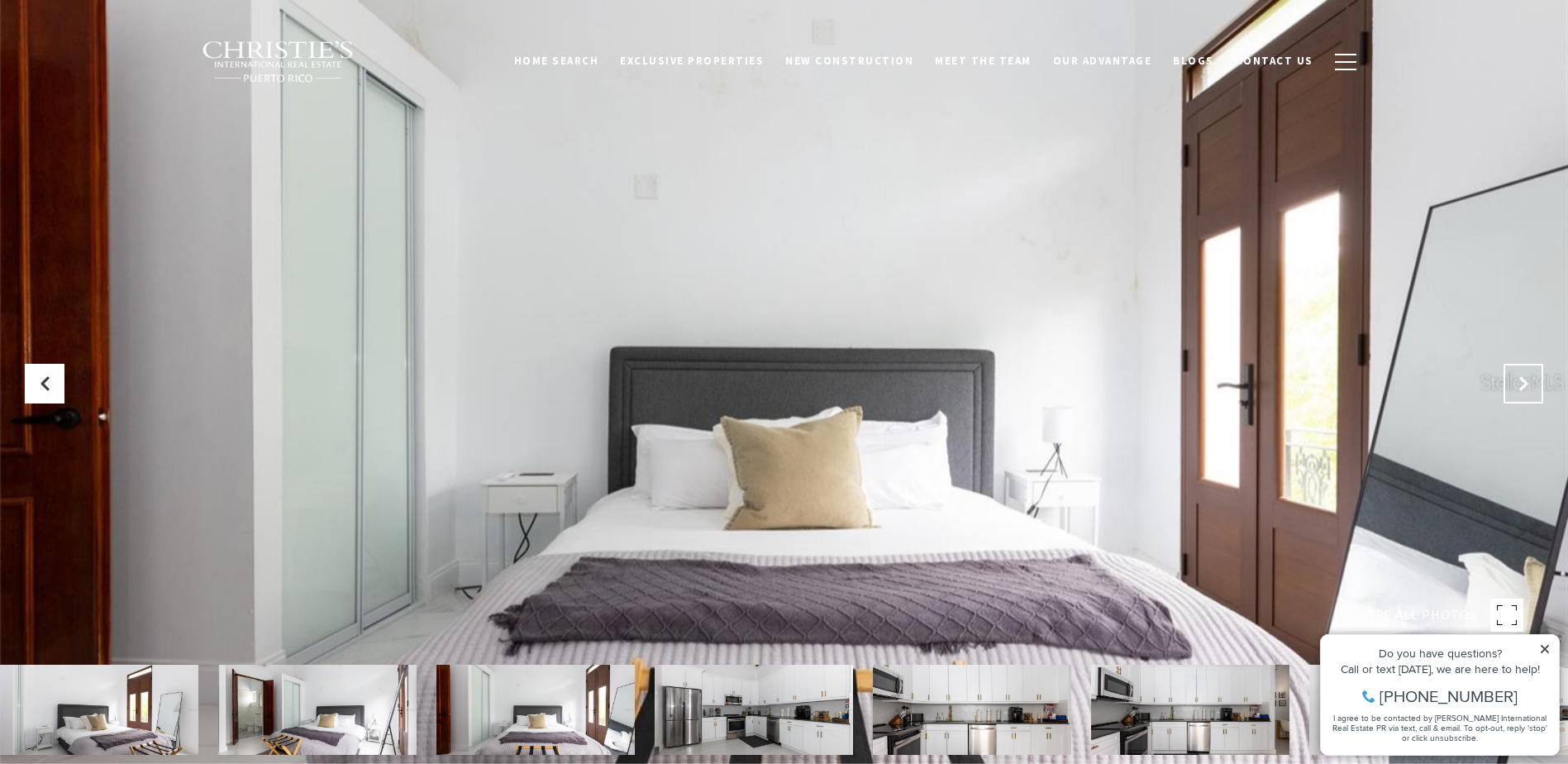
click at [1510, 370] on button "Next Slide" at bounding box center [1524, 383] width 40 height 40
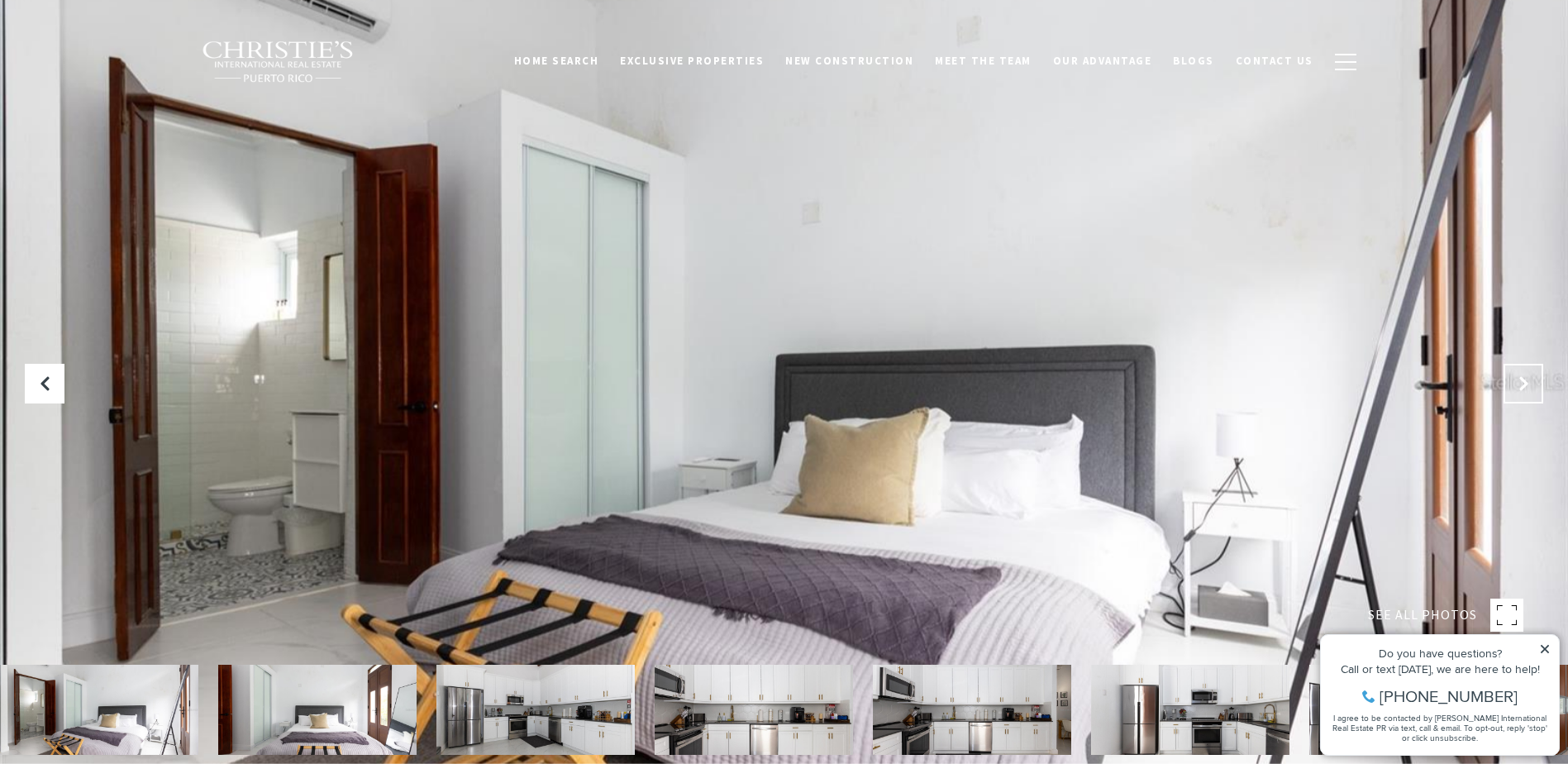
click at [1522, 375] on button "Next Slide" at bounding box center [1524, 383] width 40 height 40
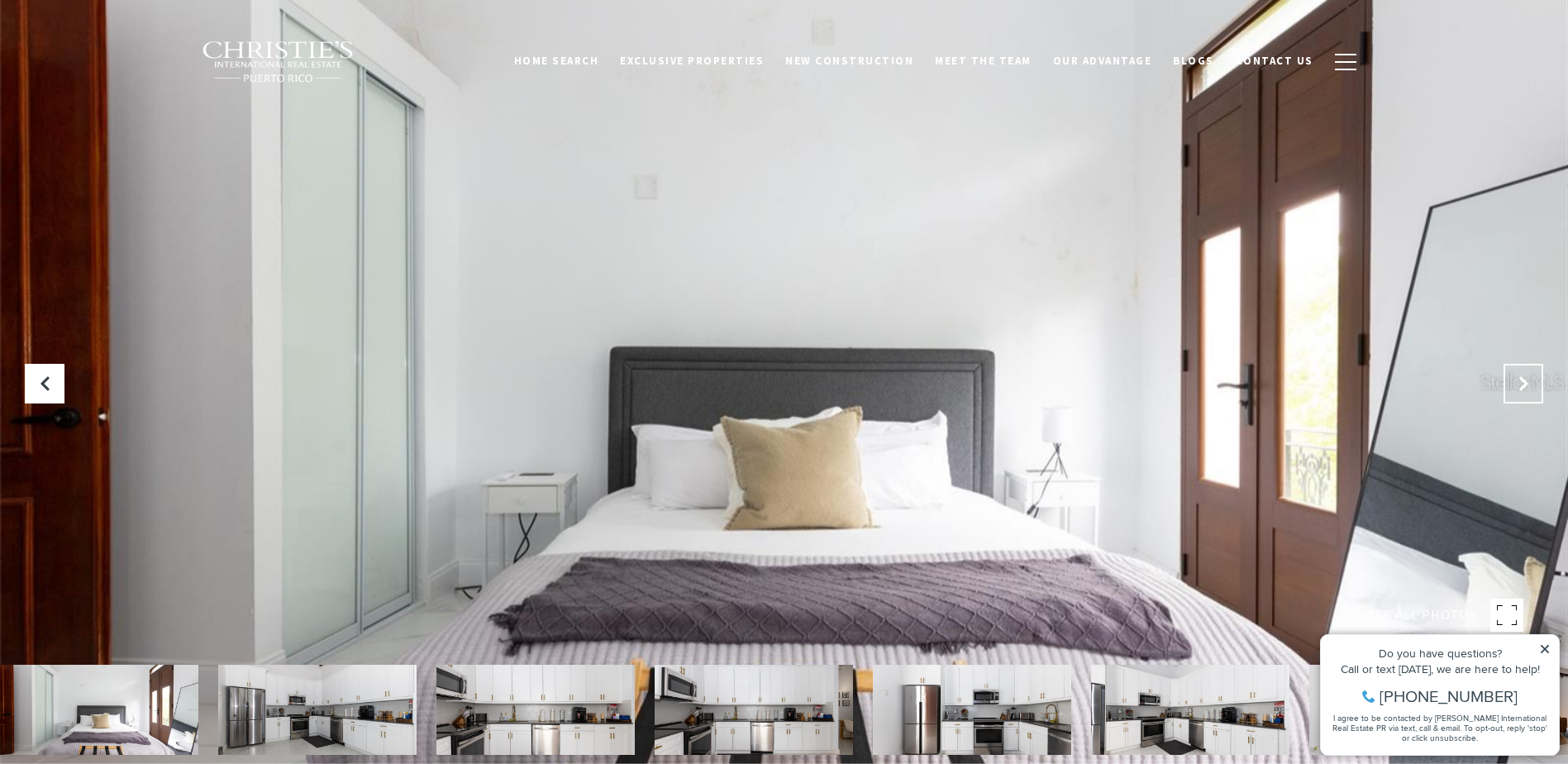
click at [1522, 375] on button "Next Slide" at bounding box center [1524, 383] width 40 height 40
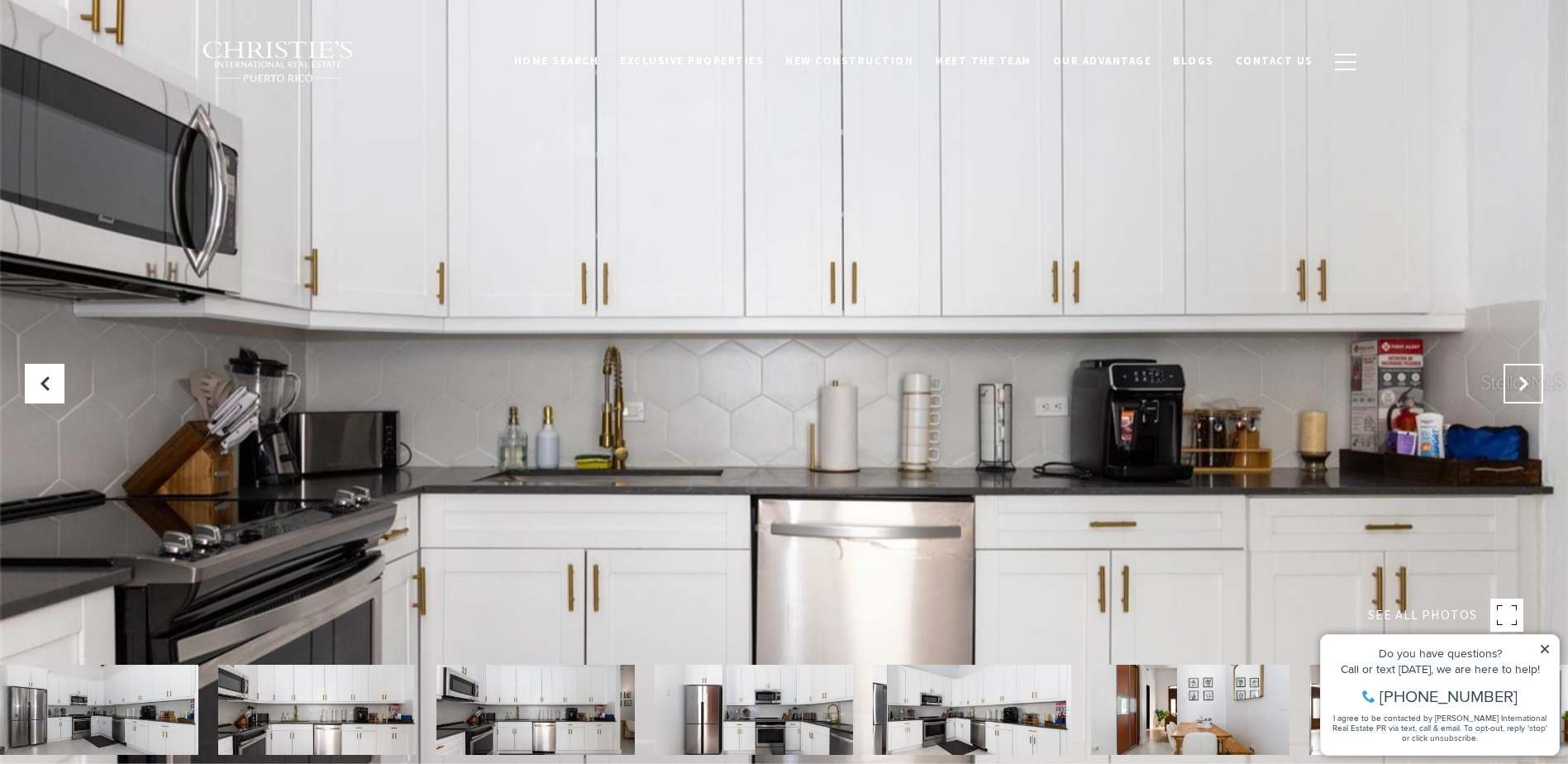
click at [1523, 376] on icon "Next Slide" at bounding box center [1523, 383] width 16 height 16
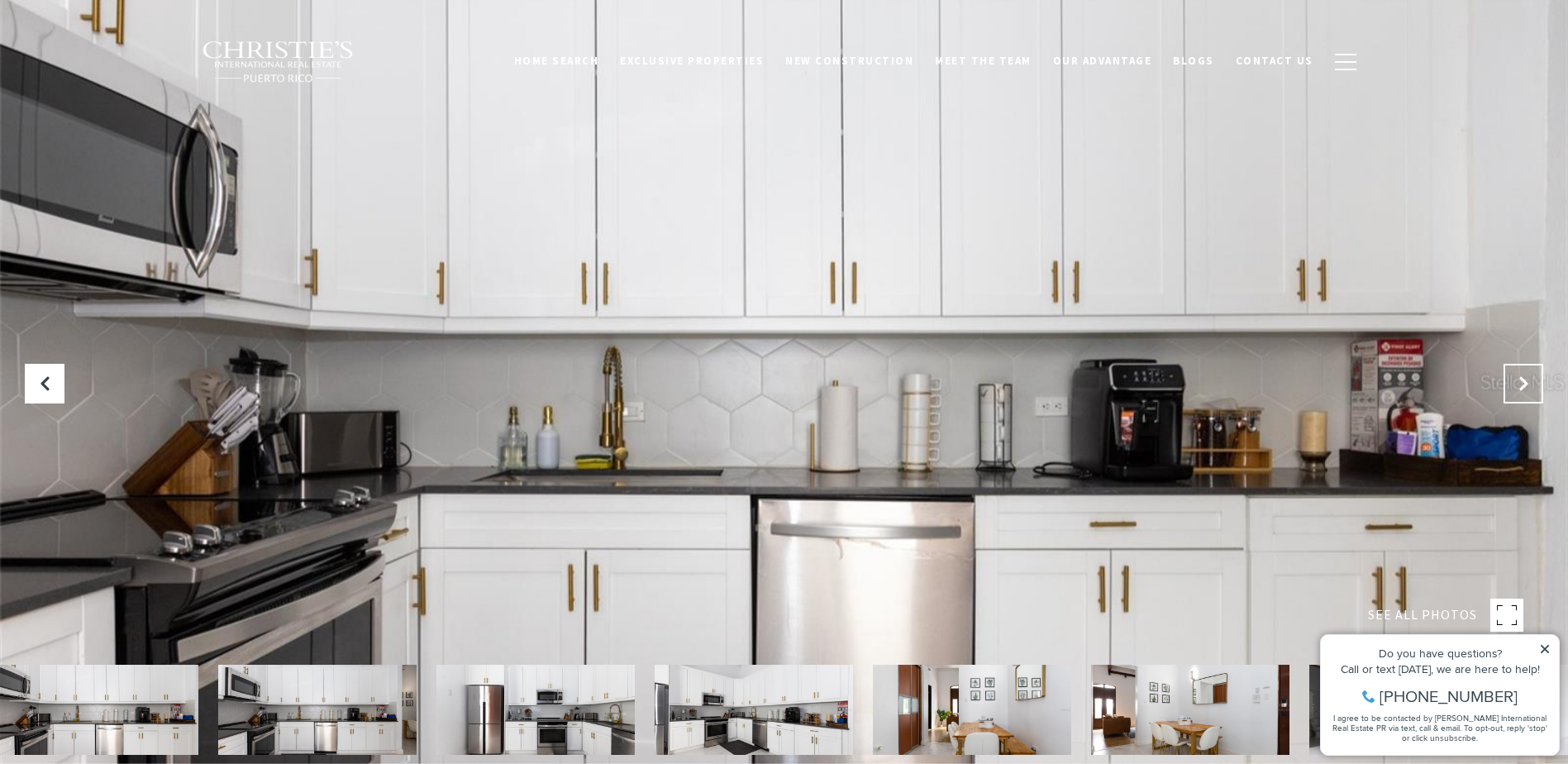
click at [1523, 376] on icon "Next Slide" at bounding box center [1523, 383] width 16 height 16
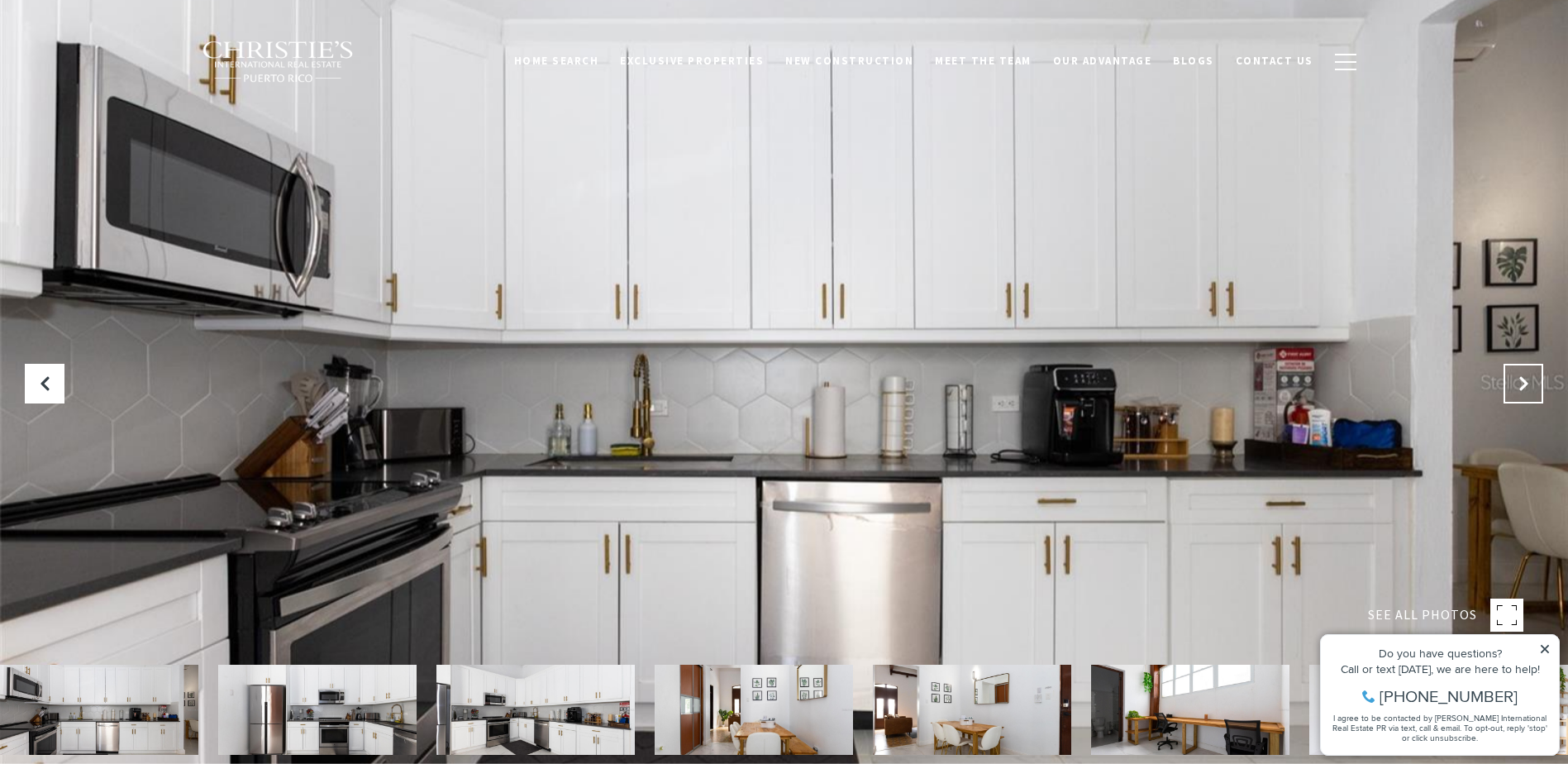
click at [1523, 375] on button "Next Slide" at bounding box center [1524, 383] width 40 height 40
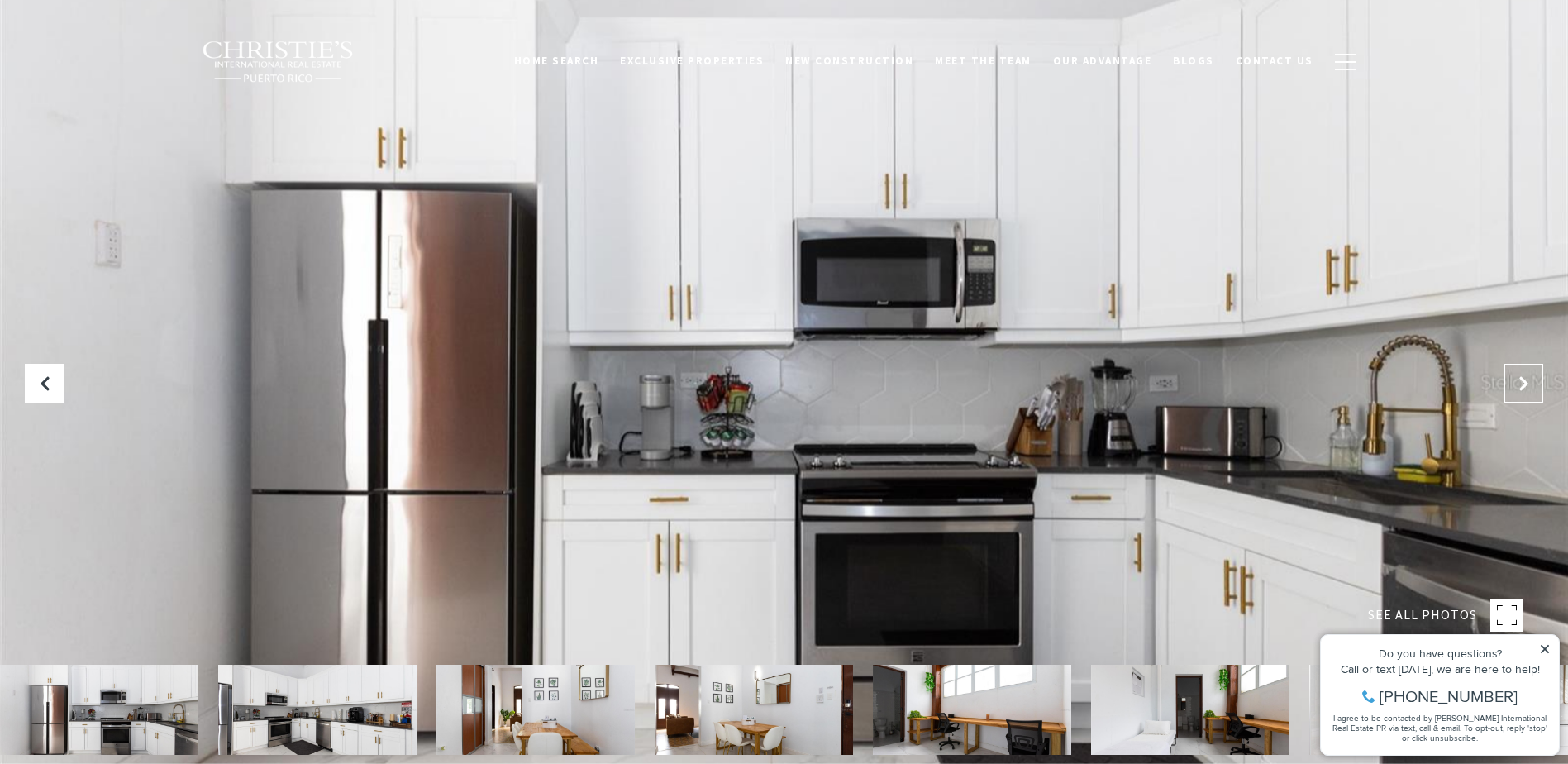
click at [1523, 375] on button "Next Slide" at bounding box center [1524, 383] width 40 height 40
click at [1523, 372] on button "Next Slide" at bounding box center [1524, 383] width 40 height 40
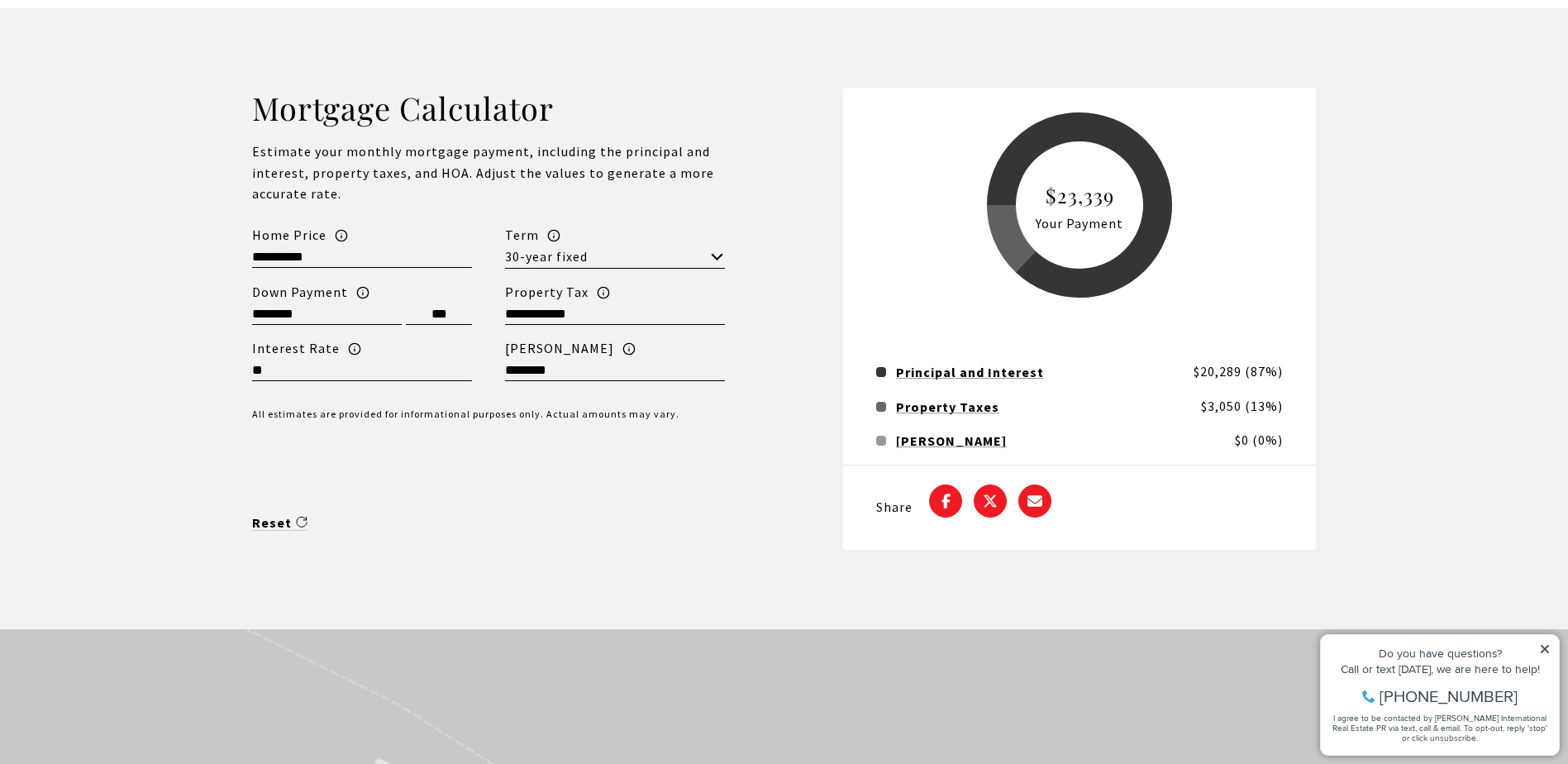
scroll to position [3970, 0]
